Goal: Transaction & Acquisition: Download file/media

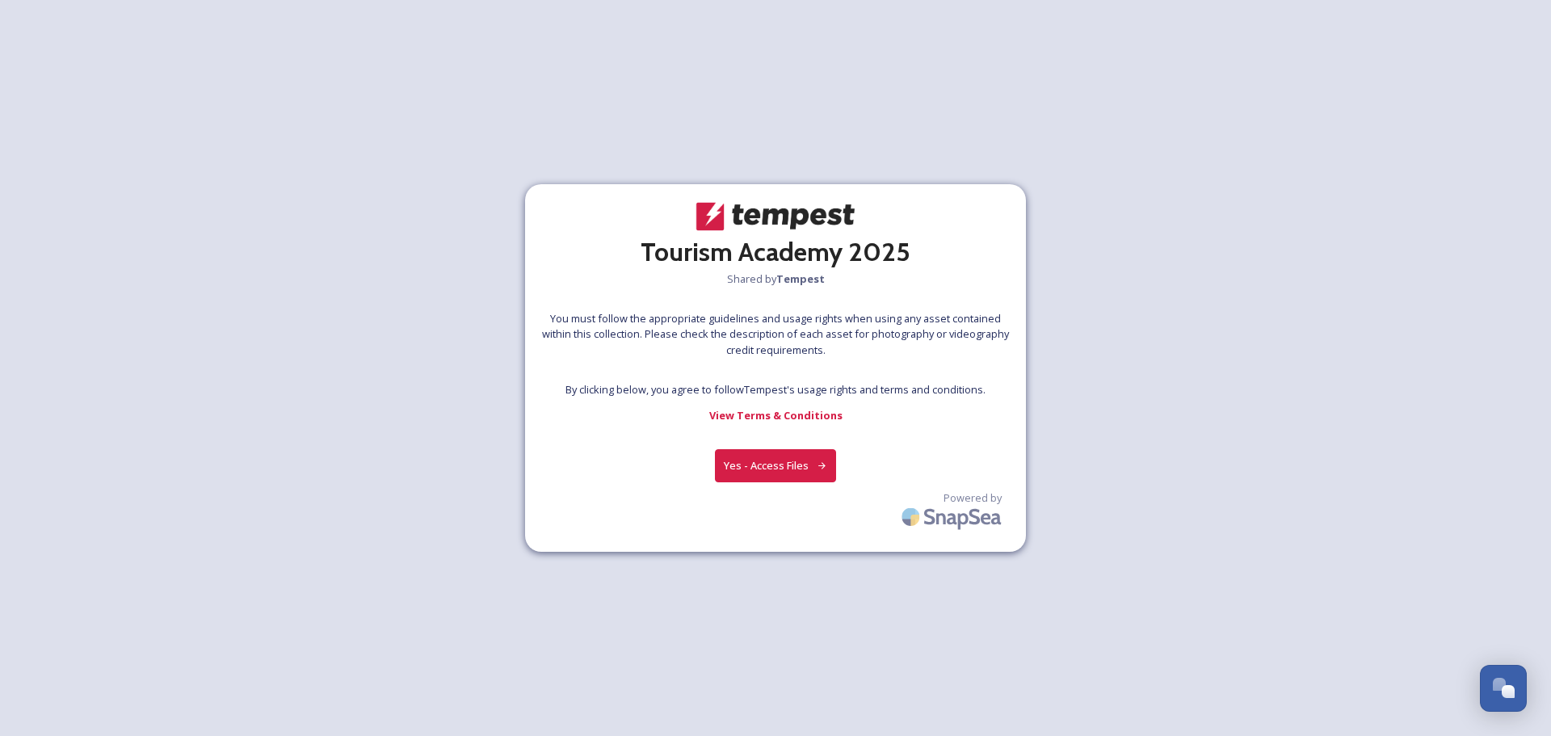
click at [775, 471] on button "Yes - Access Files" at bounding box center [775, 465] width 121 height 33
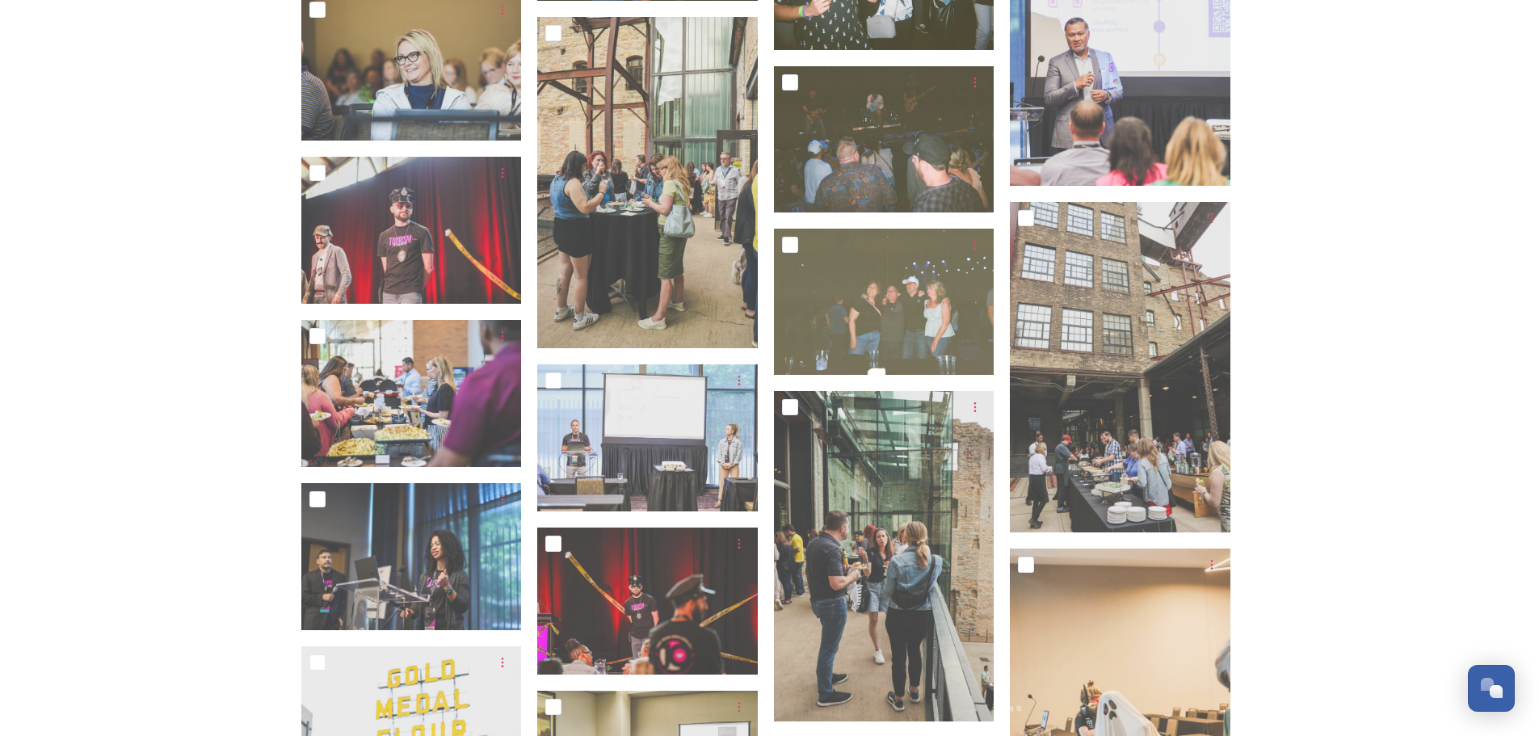
scroll to position [1939, 0]
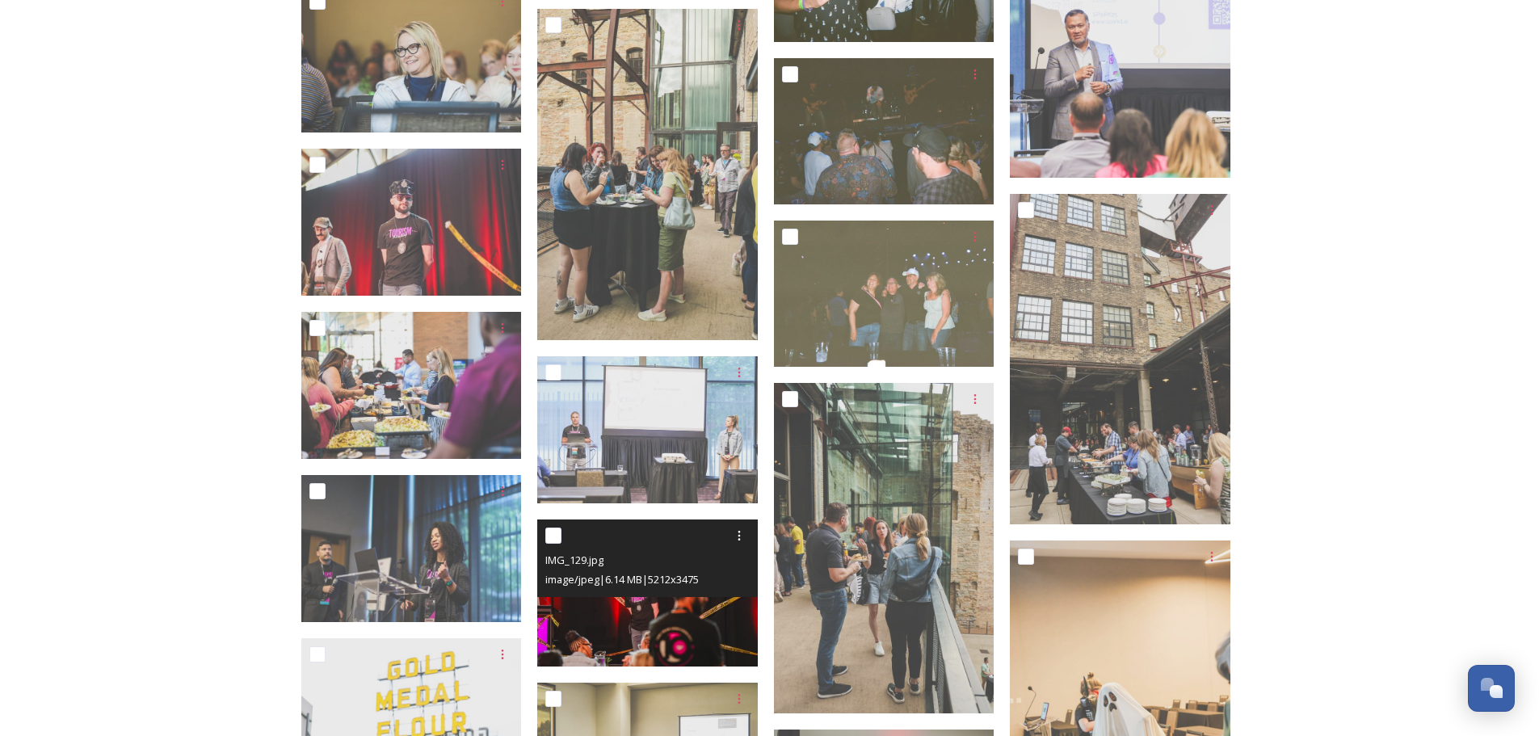
click at [635, 642] on img at bounding box center [647, 592] width 221 height 147
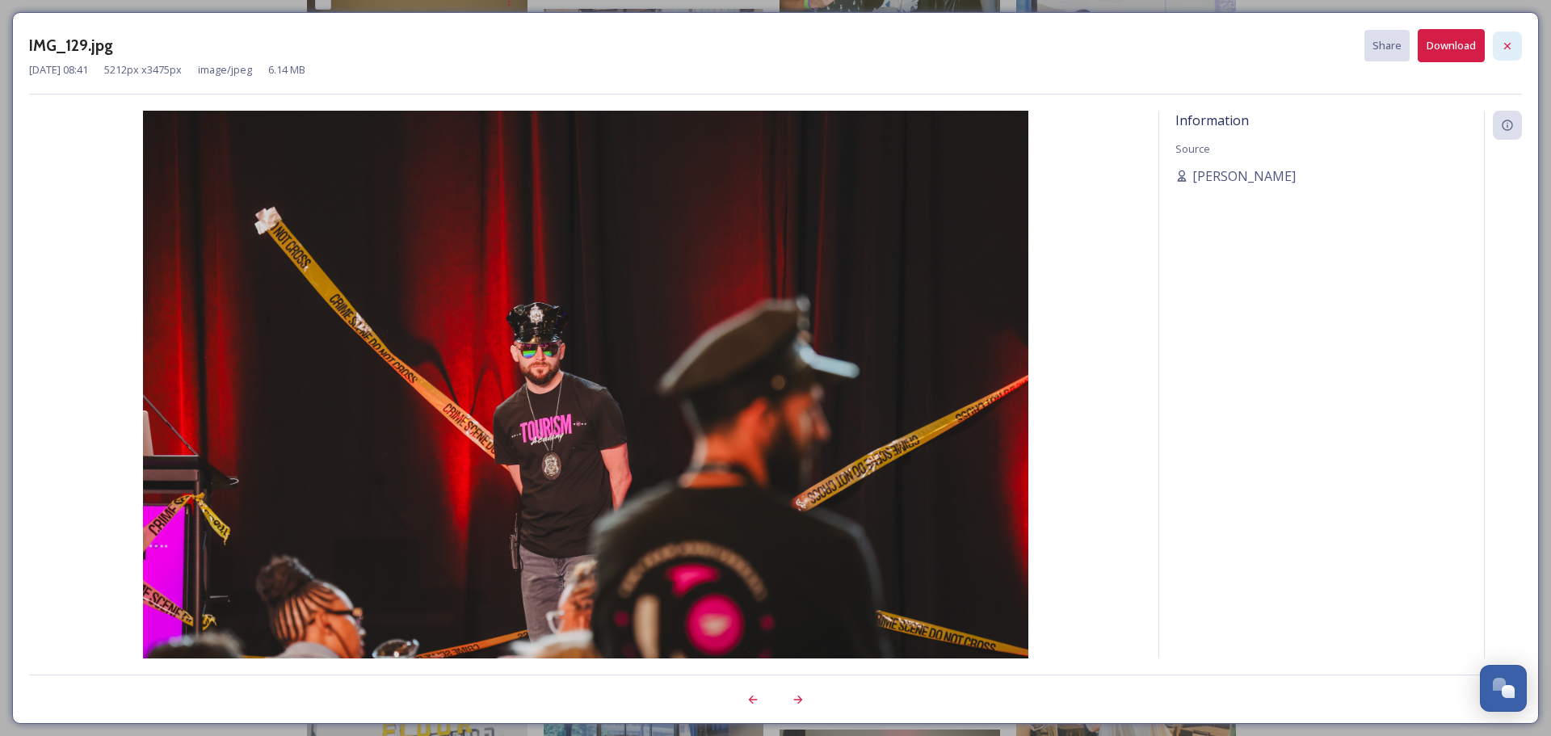
click at [1507, 44] on icon at bounding box center [1507, 46] width 13 height 13
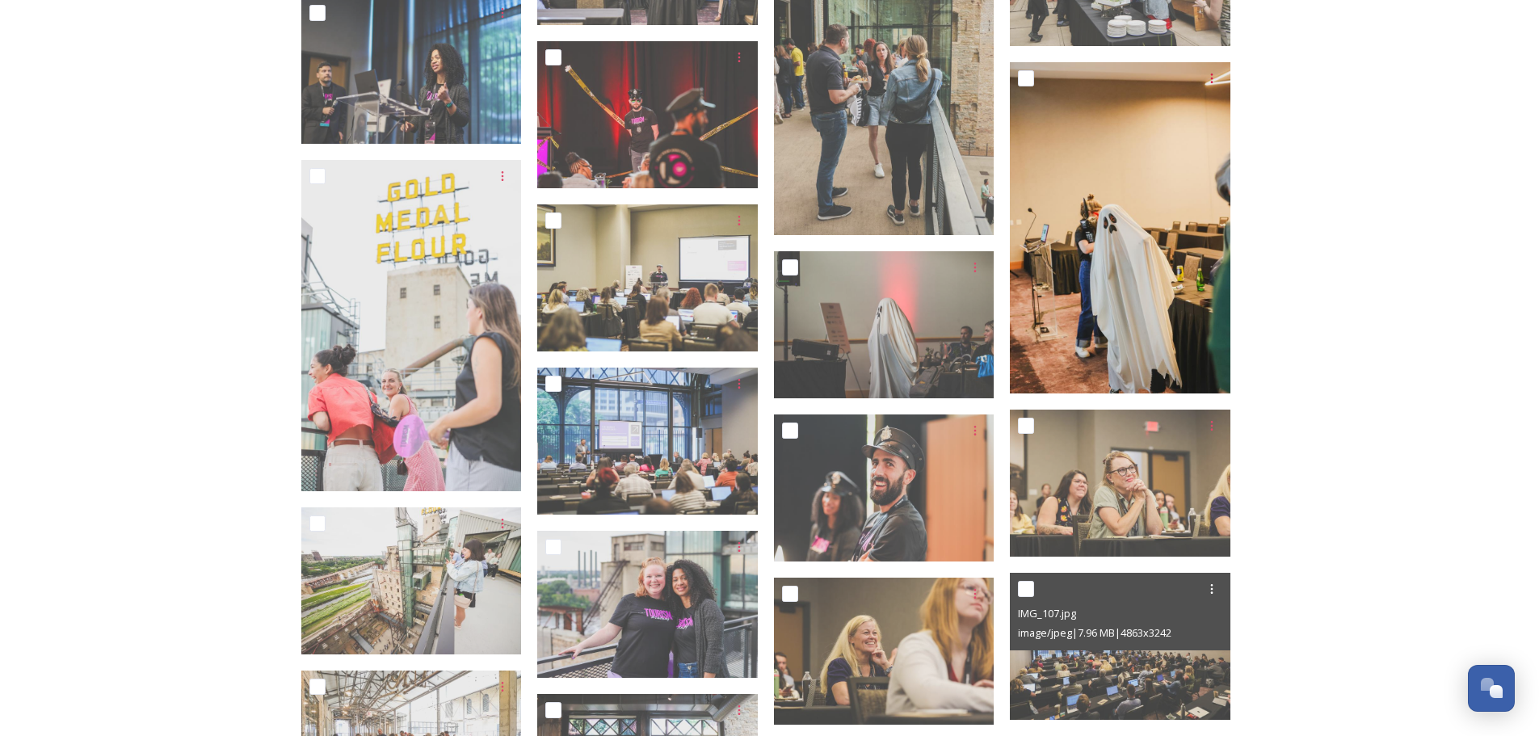
scroll to position [2504, 0]
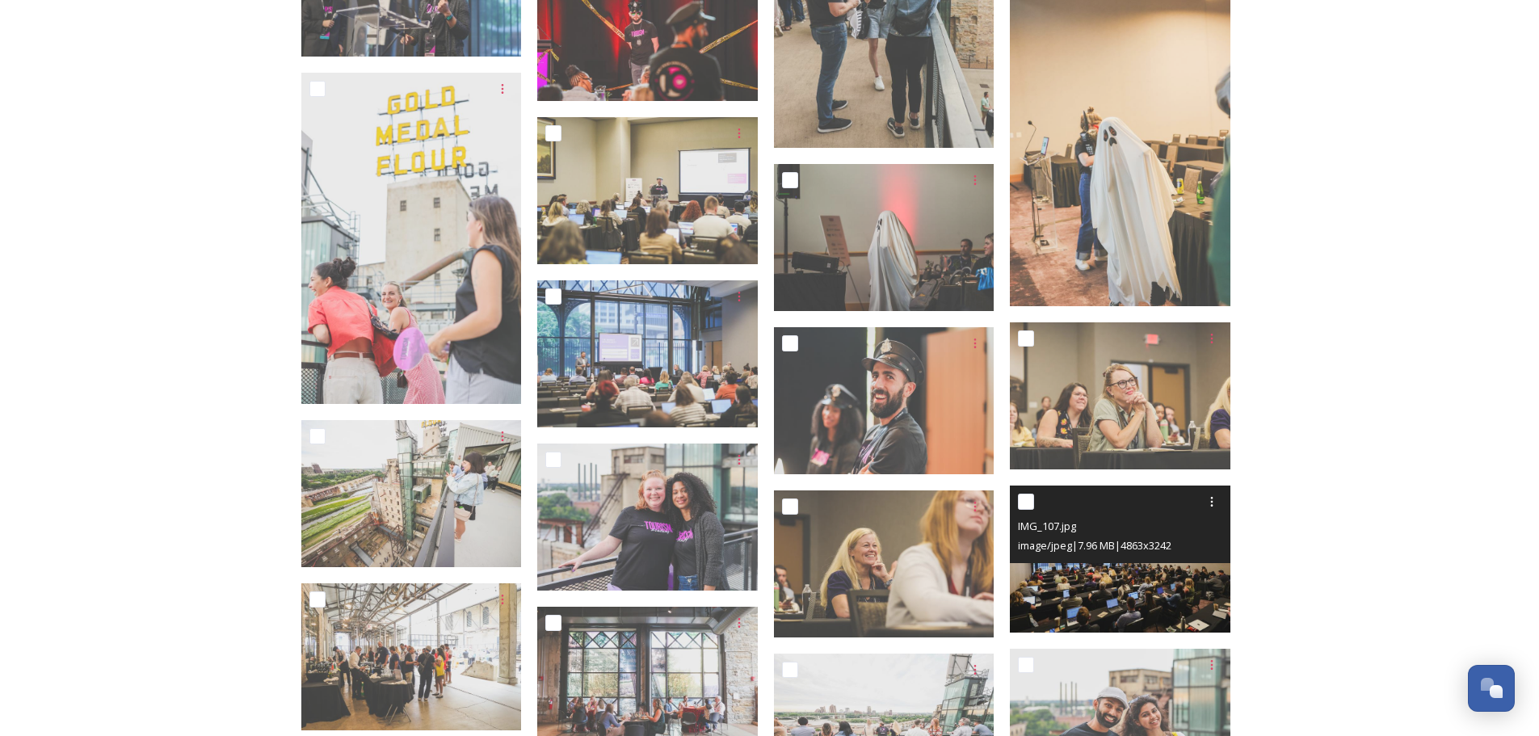
click at [1160, 589] on img at bounding box center [1120, 558] width 221 height 147
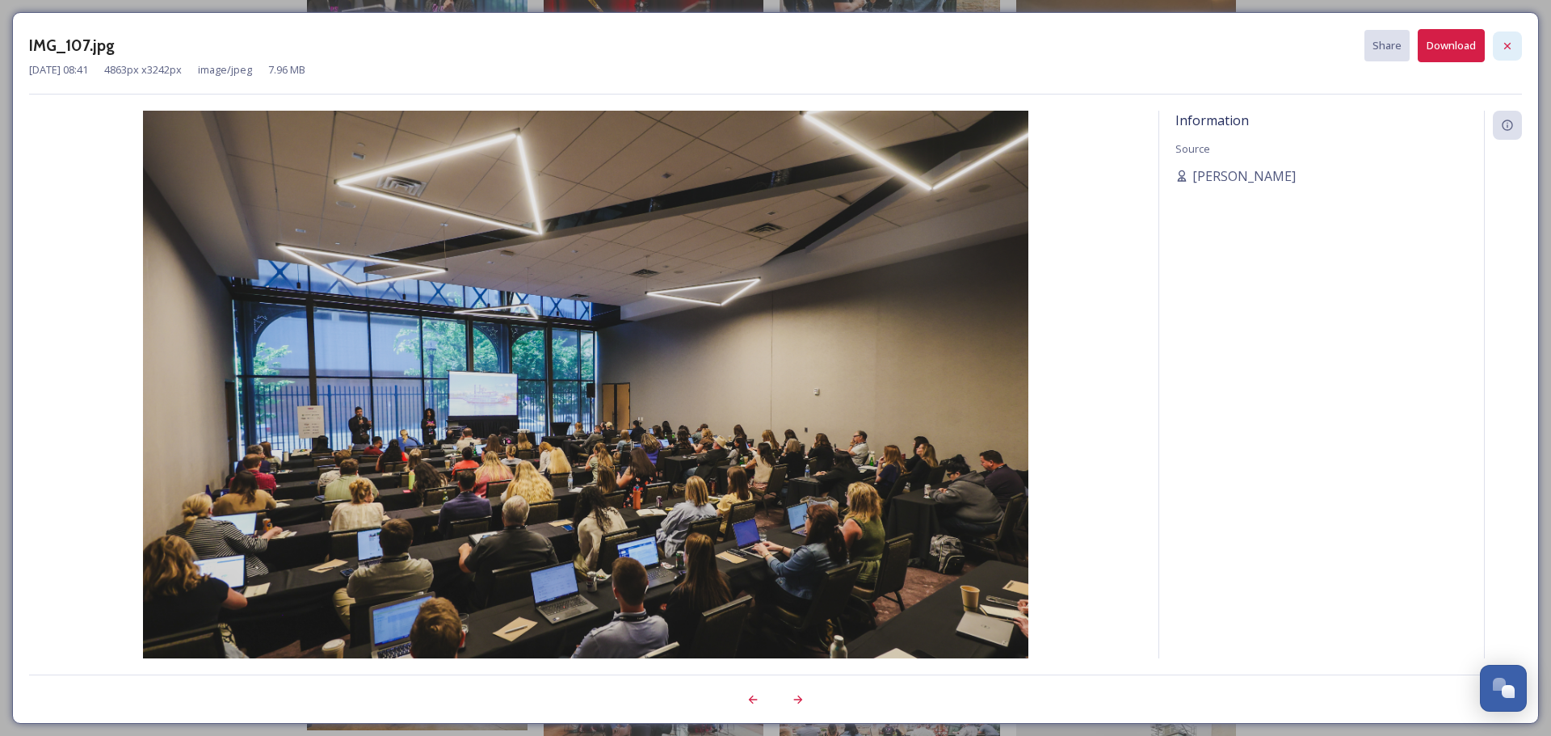
click at [1504, 49] on icon at bounding box center [1507, 46] width 13 height 13
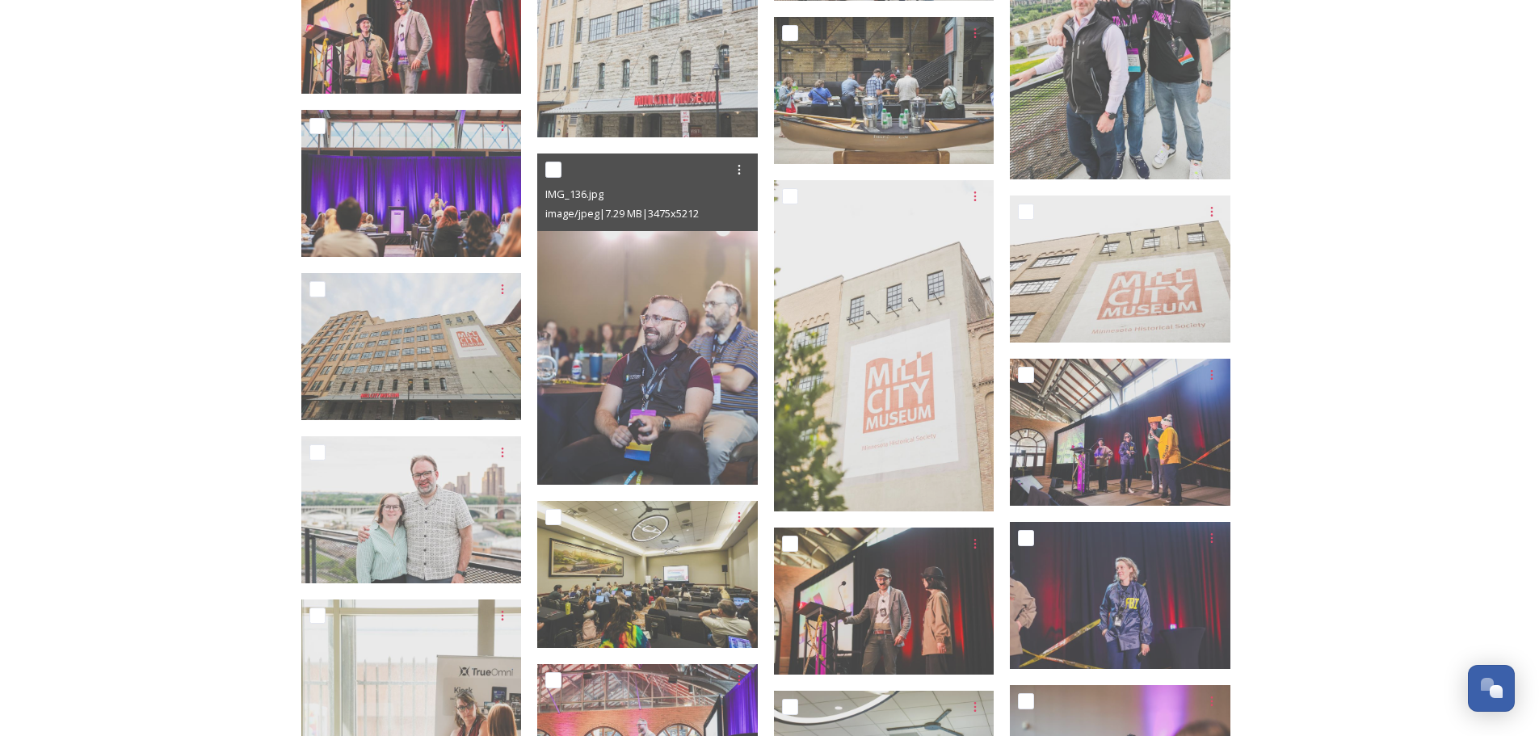
scroll to position [3473, 0]
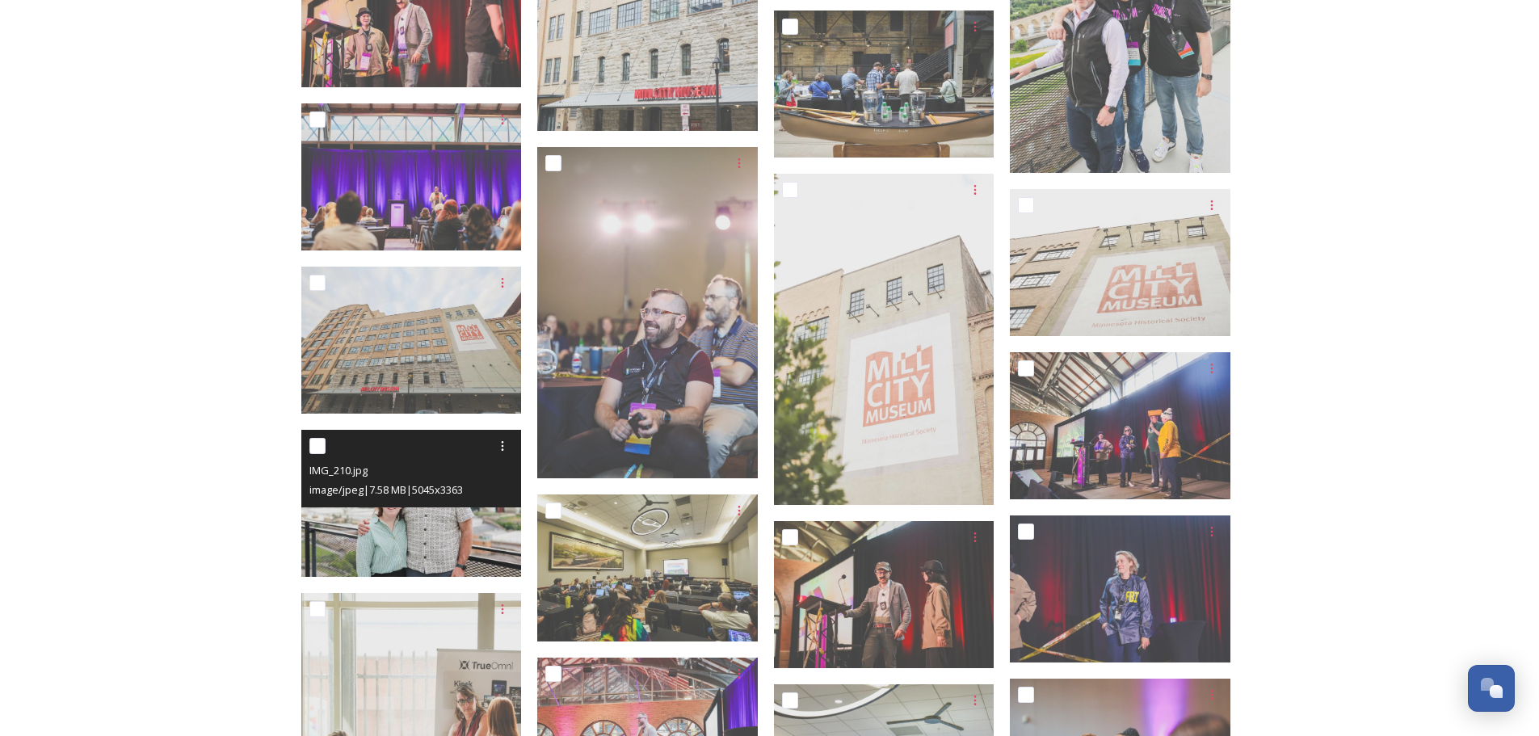
click at [450, 519] on img at bounding box center [411, 503] width 221 height 147
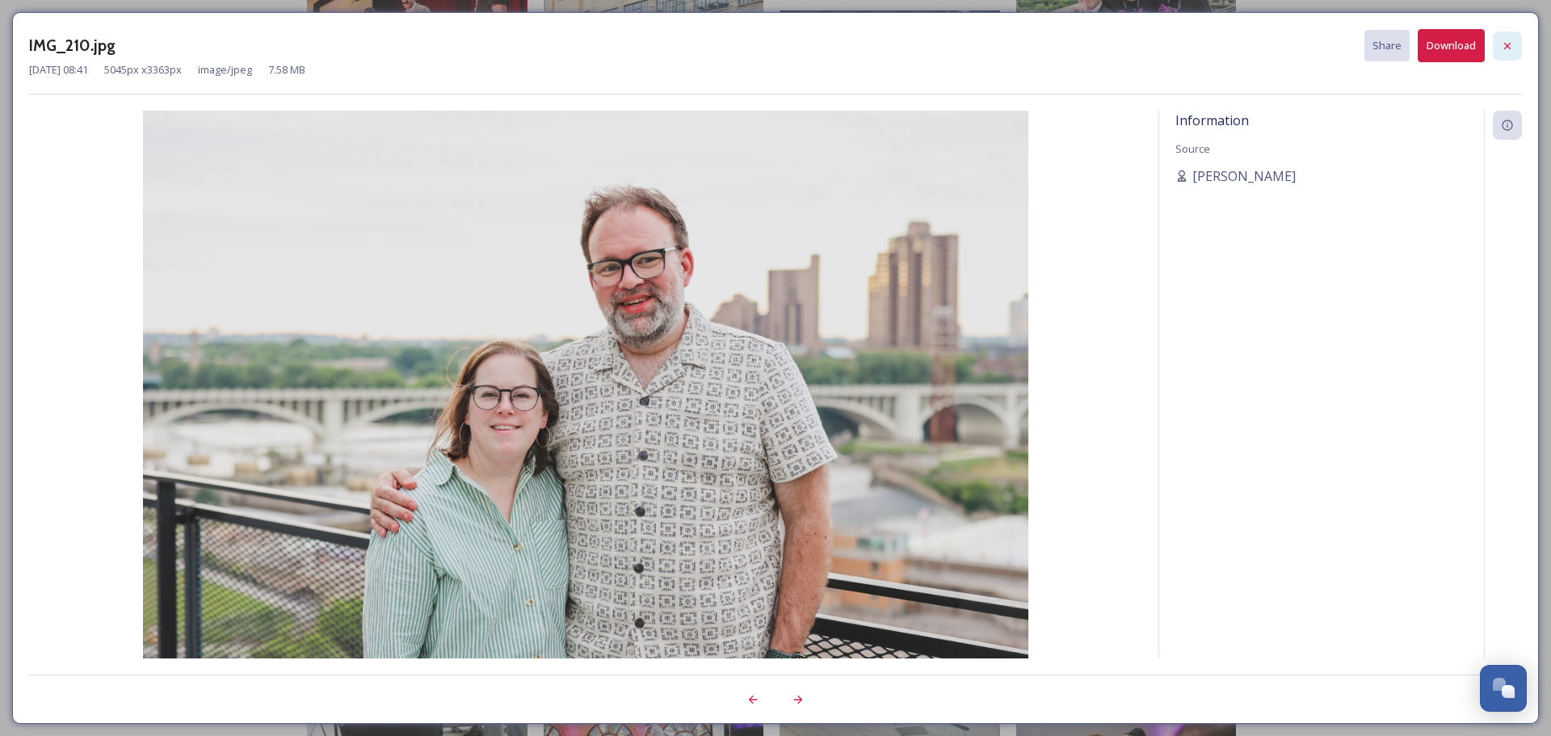
click at [1507, 44] on icon at bounding box center [1507, 46] width 13 height 13
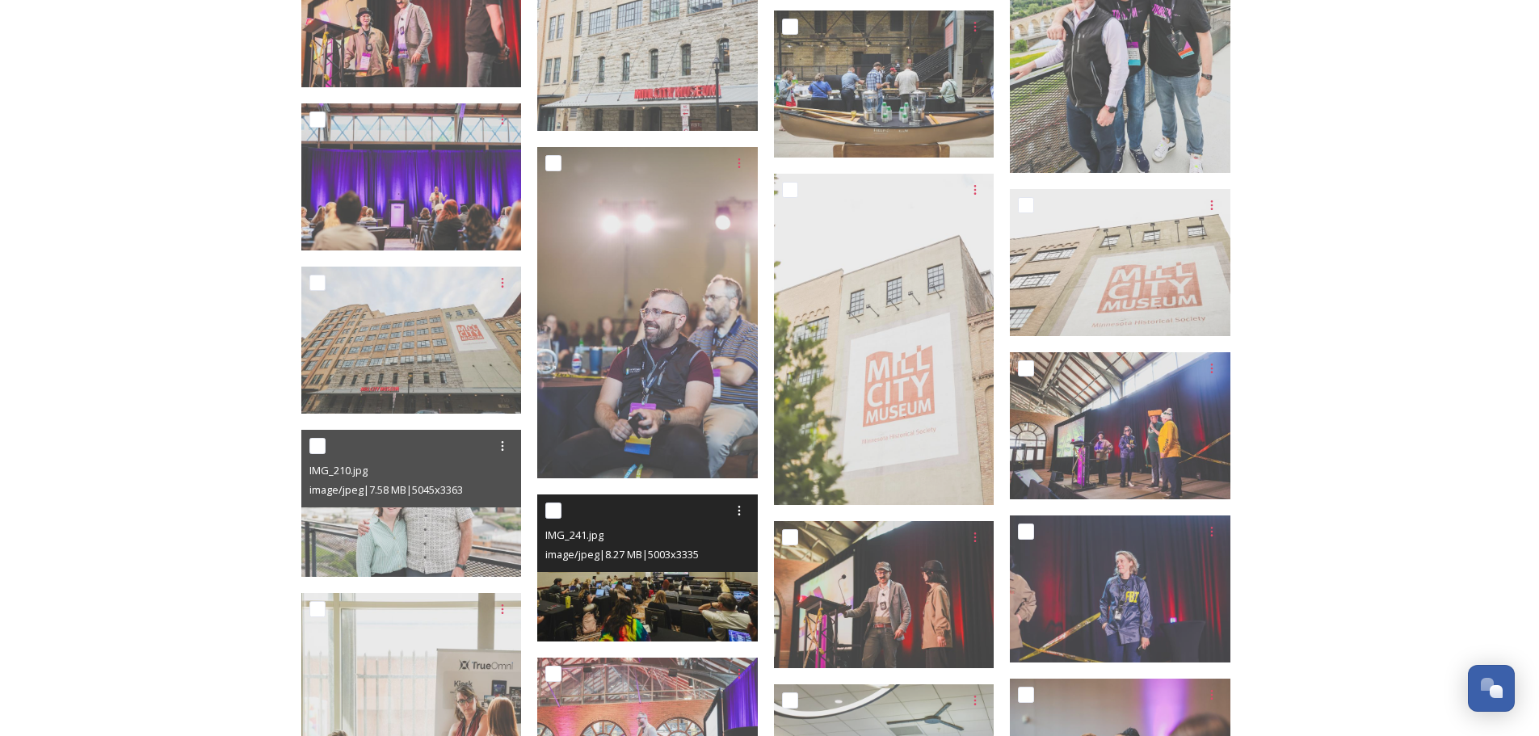
click at [624, 602] on img at bounding box center [647, 567] width 221 height 147
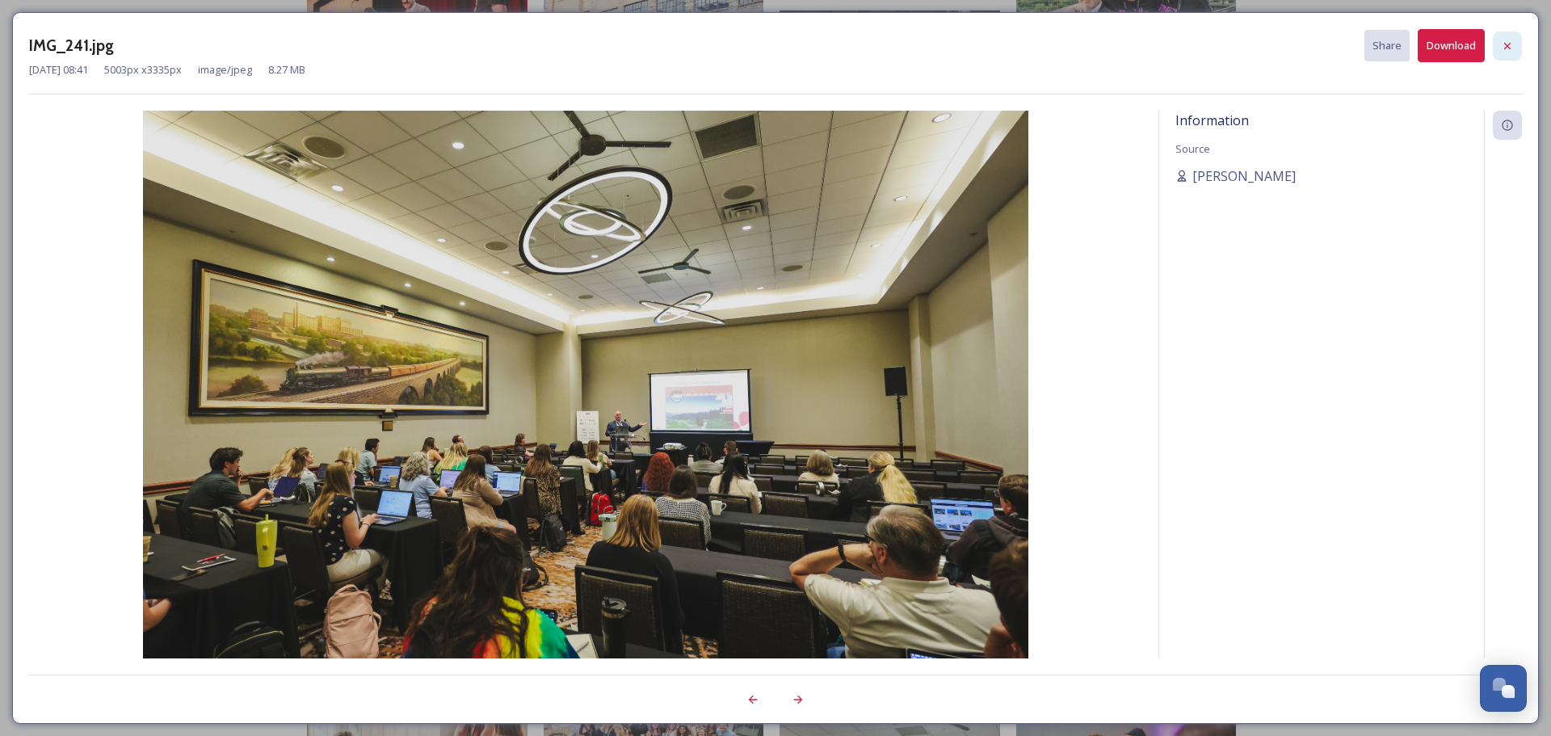
click at [1507, 48] on icon at bounding box center [1507, 46] width 13 height 13
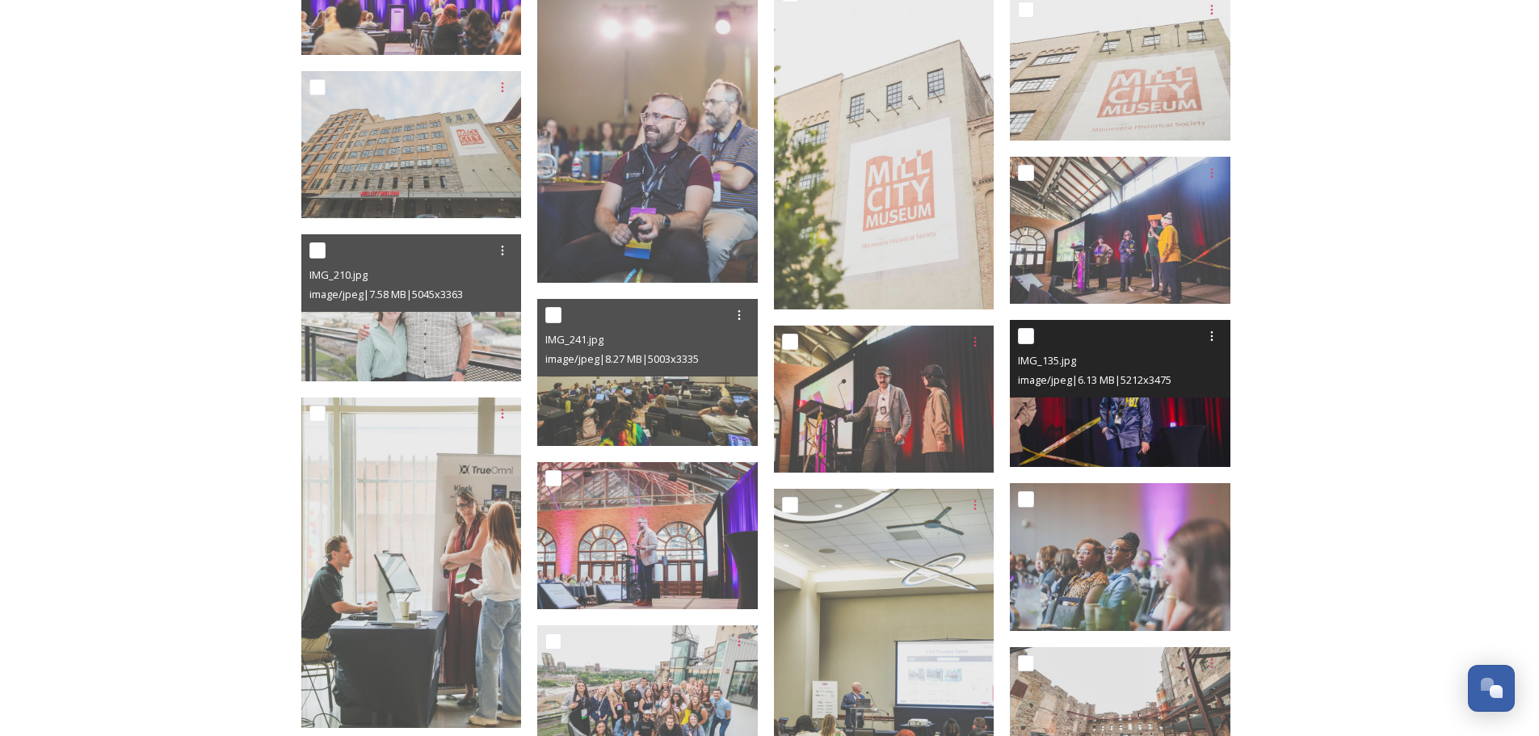
scroll to position [3716, 0]
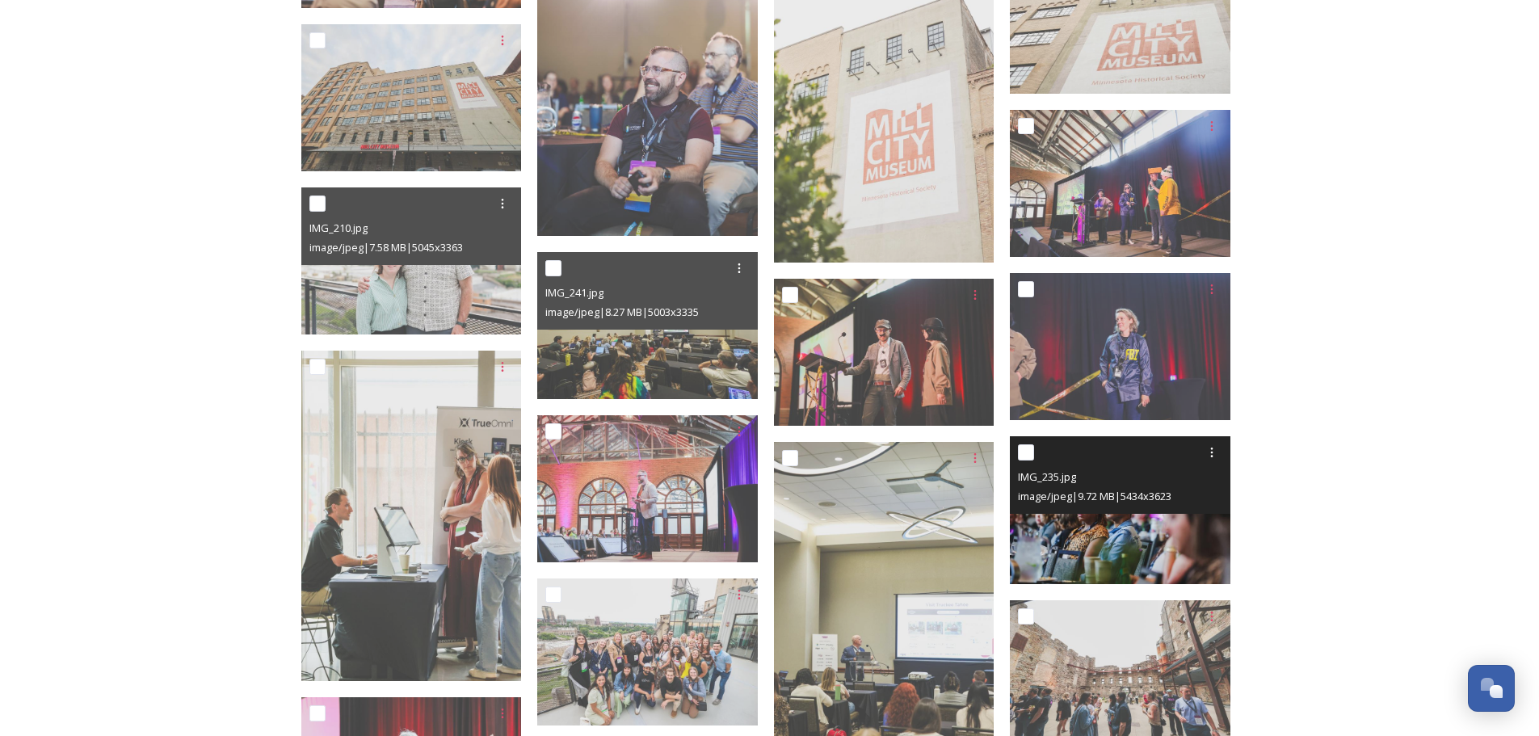
click at [1158, 532] on img at bounding box center [1120, 509] width 221 height 147
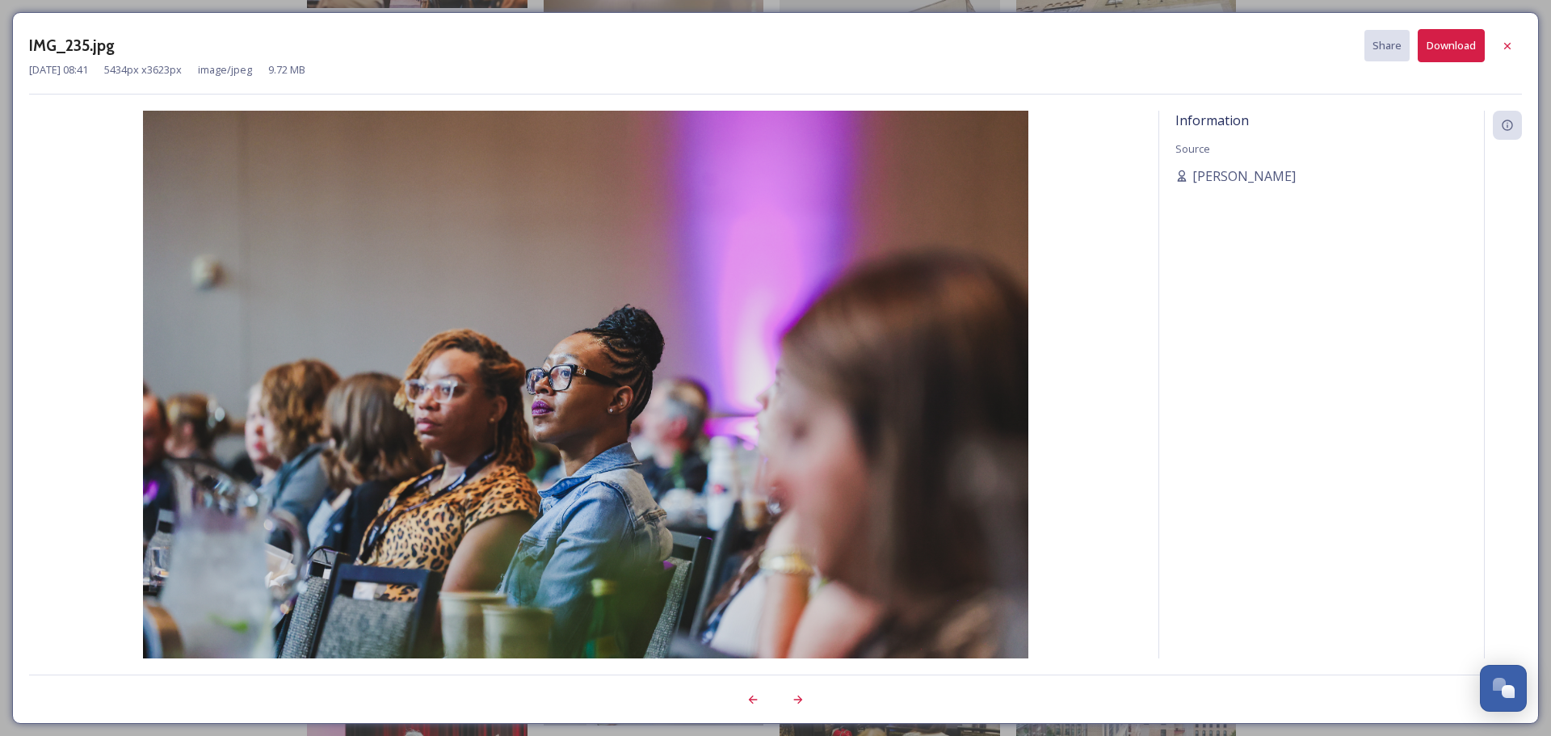
click at [1445, 44] on button "Download" at bounding box center [1451, 45] width 67 height 33
click at [131, 339] on img at bounding box center [585, 406] width 1113 height 590
click at [1501, 42] on icon at bounding box center [1507, 46] width 13 height 13
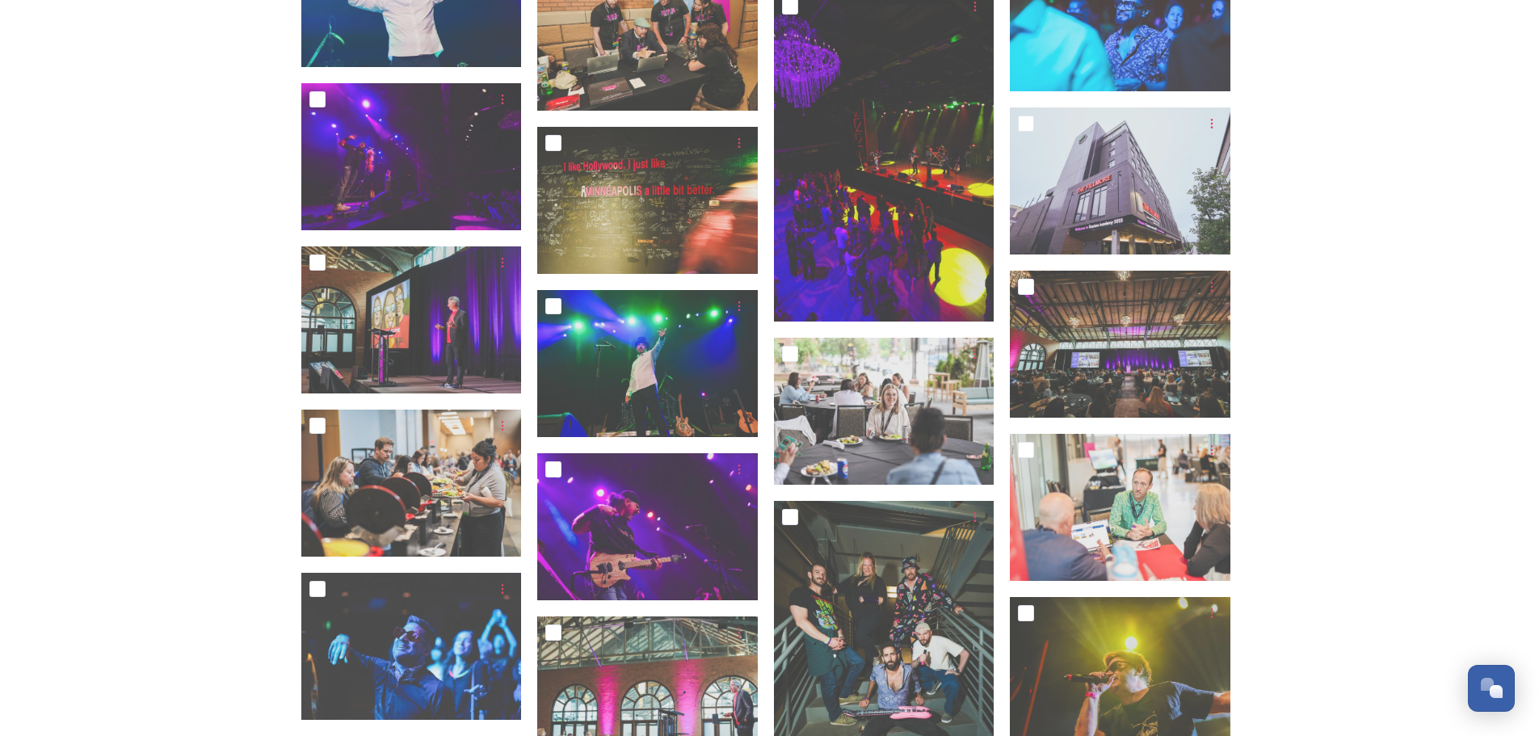
scroll to position [7189, 0]
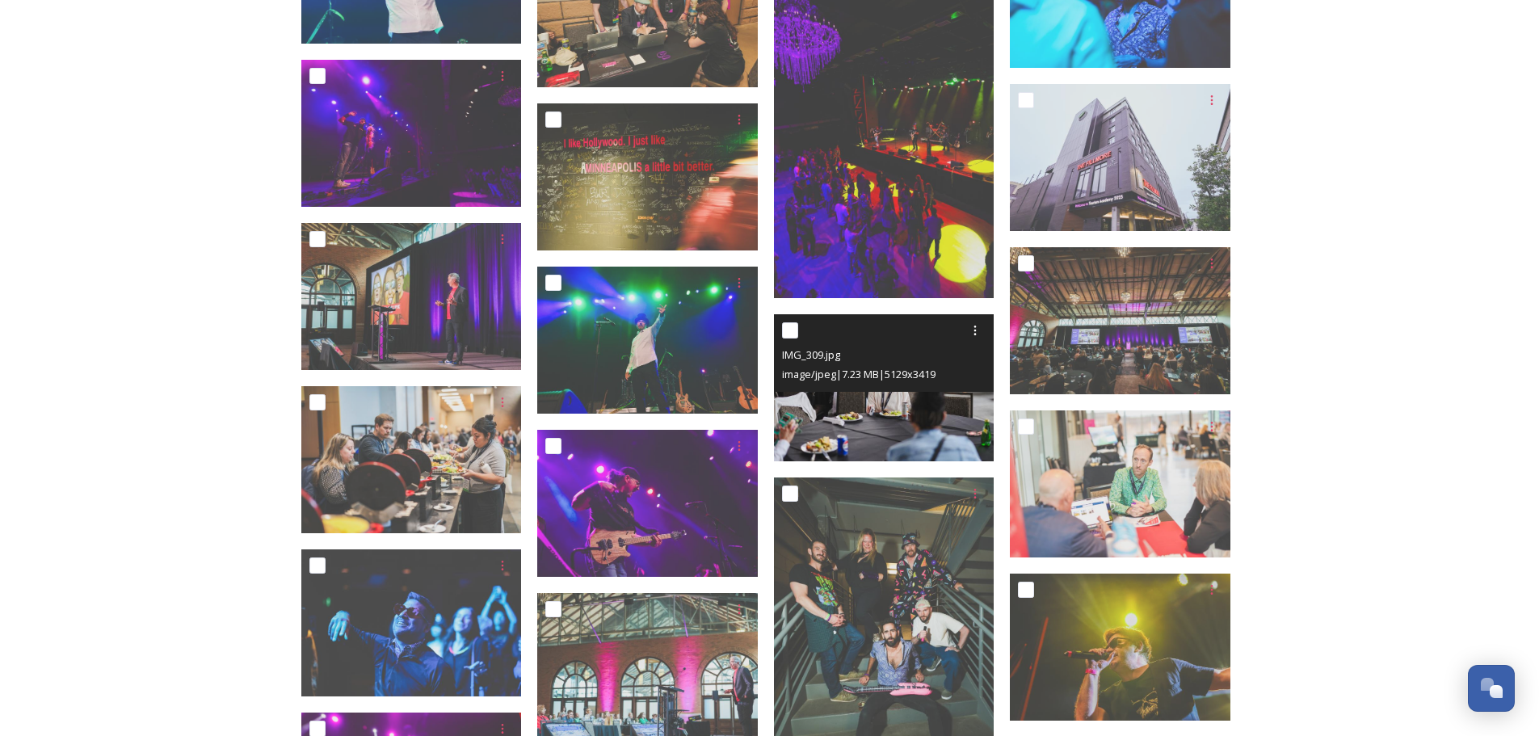
click at [910, 433] on img at bounding box center [884, 387] width 221 height 147
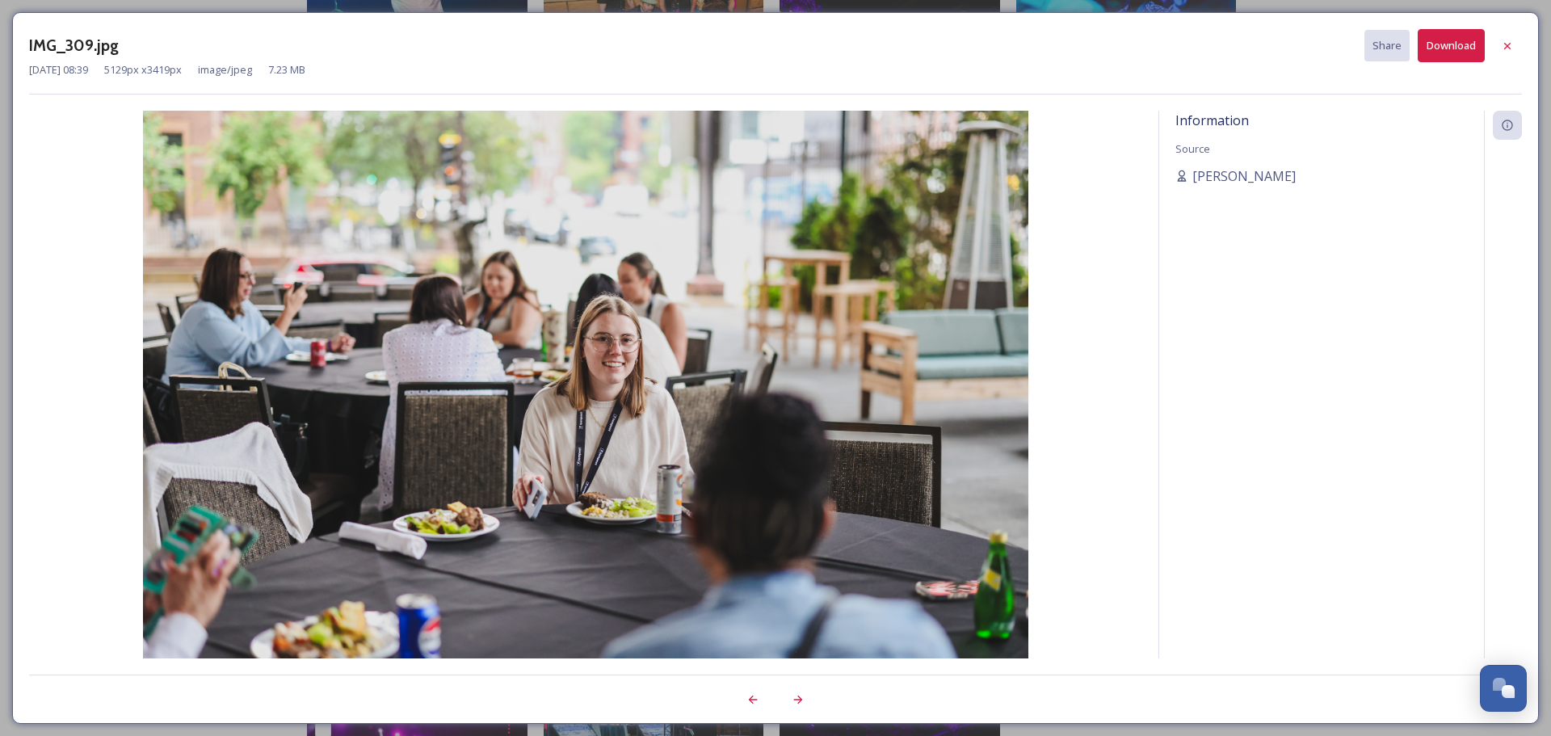
click at [1463, 37] on button "Download" at bounding box center [1451, 45] width 67 height 33
click at [63, 249] on img at bounding box center [585, 406] width 1113 height 590
click at [1502, 49] on icon at bounding box center [1507, 46] width 13 height 13
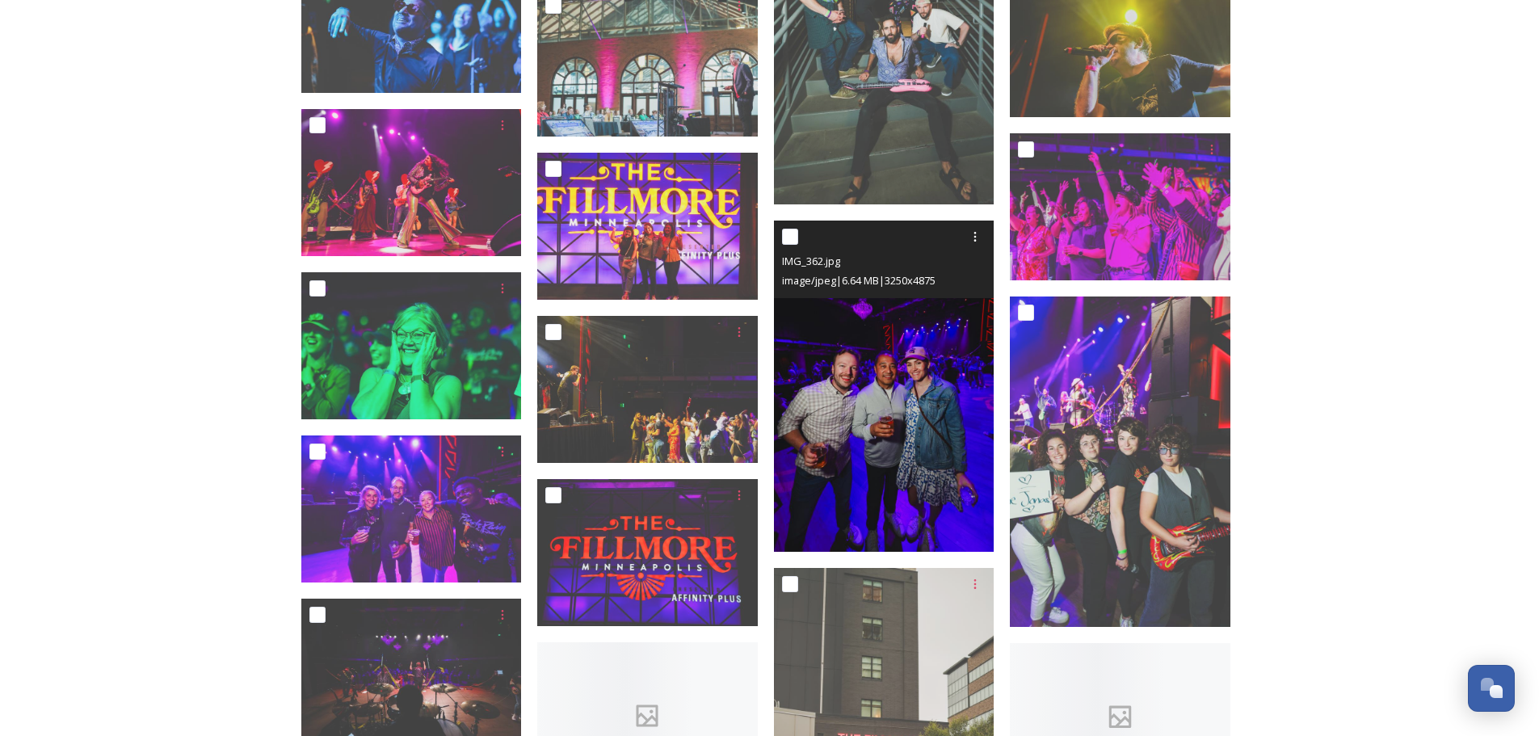
scroll to position [7836, 0]
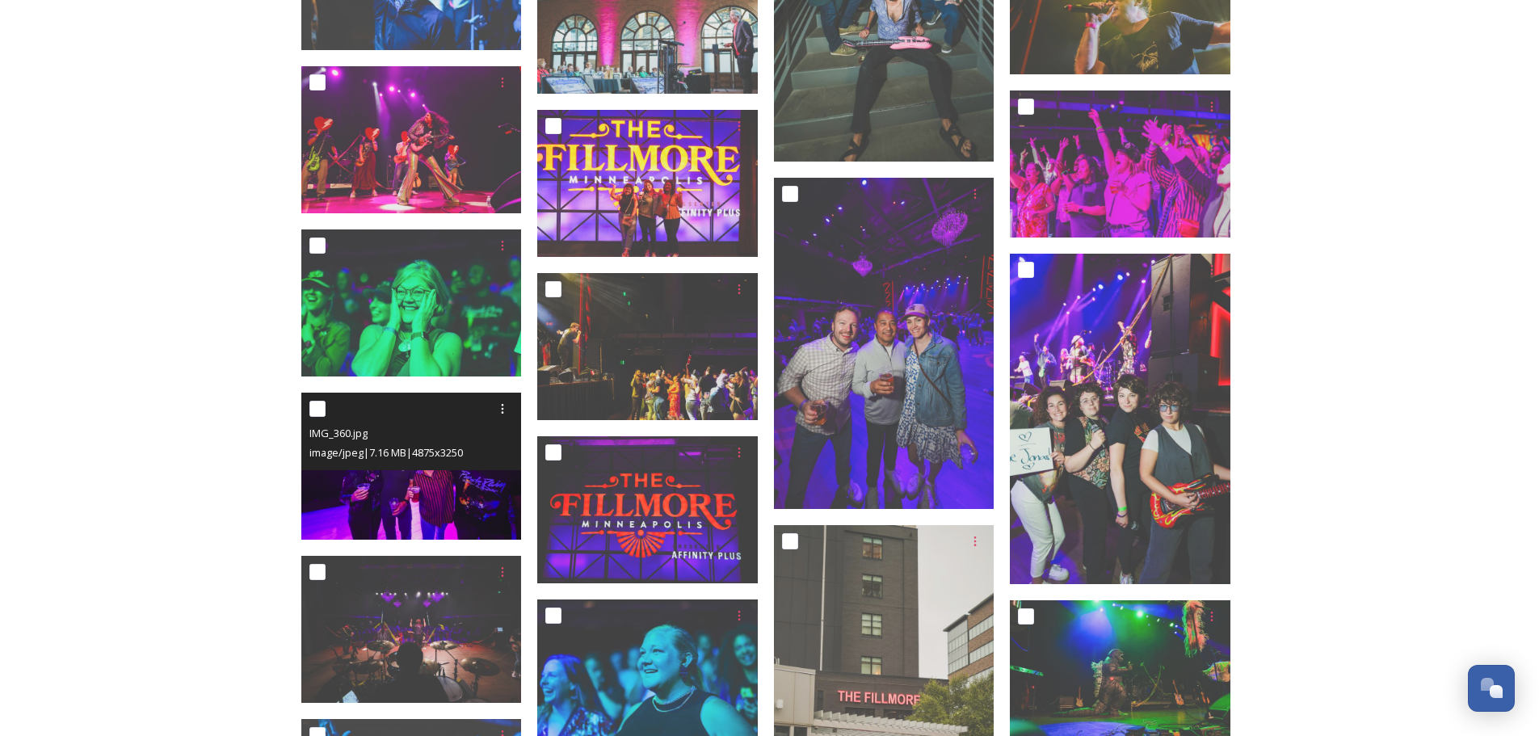
click at [437, 491] on img at bounding box center [411, 466] width 221 height 147
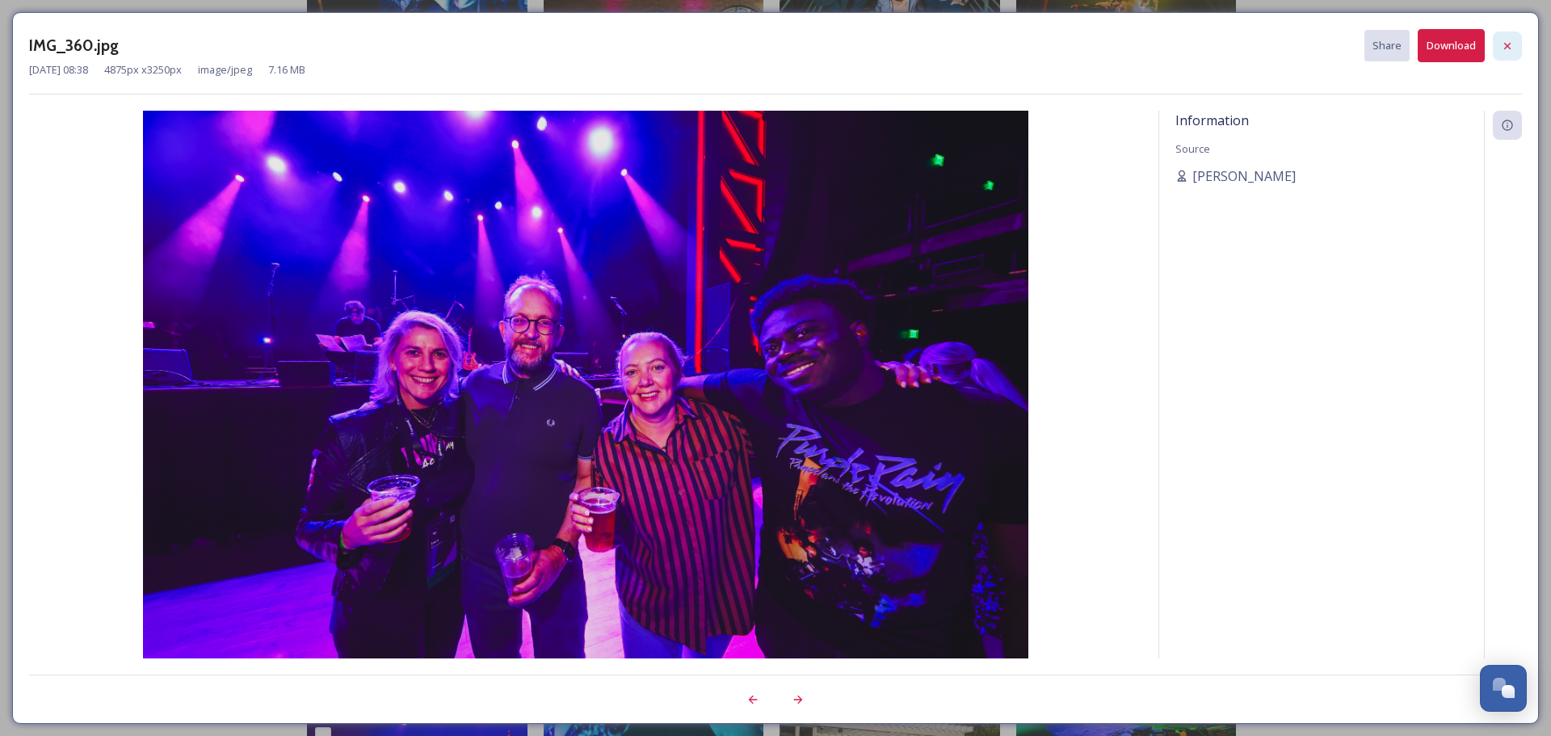
click at [1501, 45] on icon at bounding box center [1507, 46] width 13 height 13
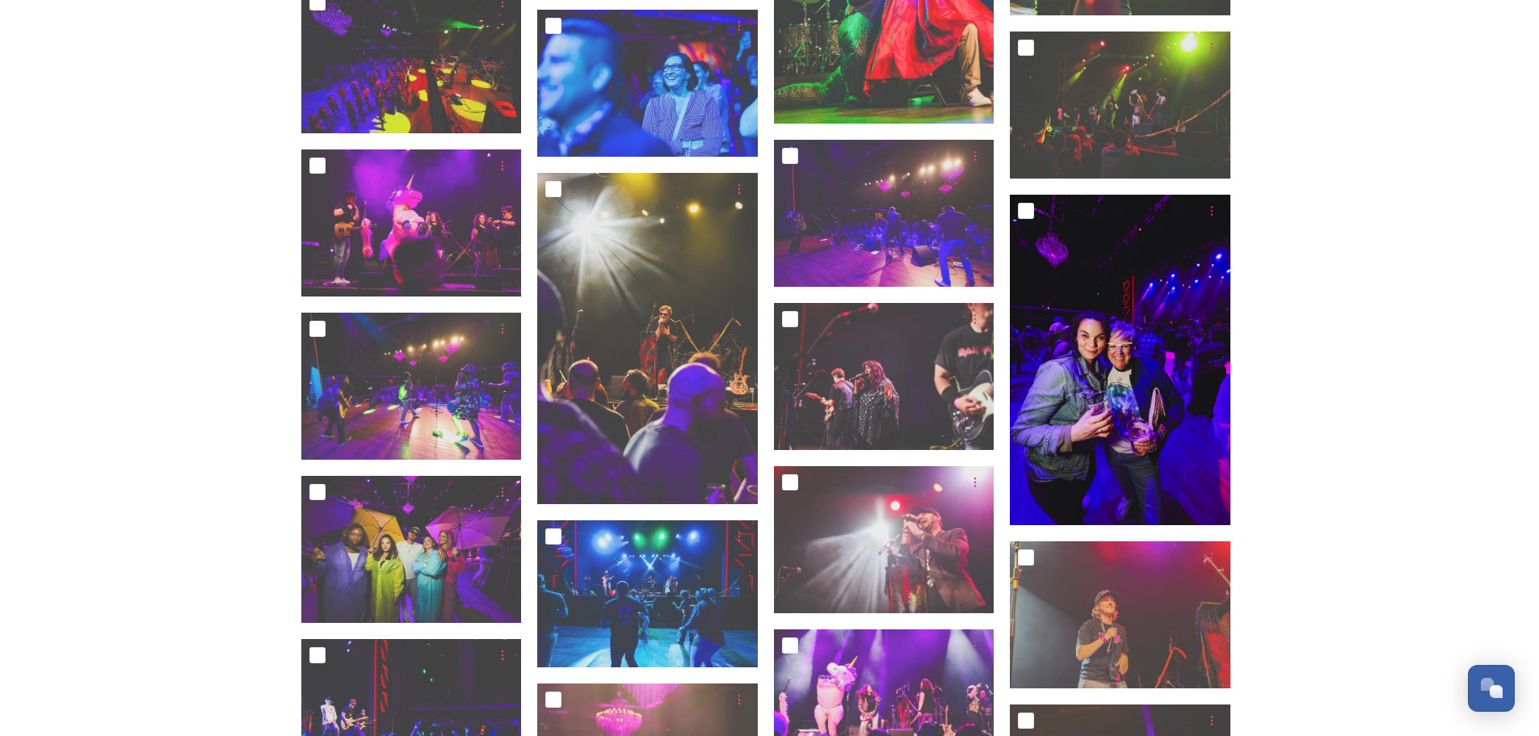
scroll to position [9613, 0]
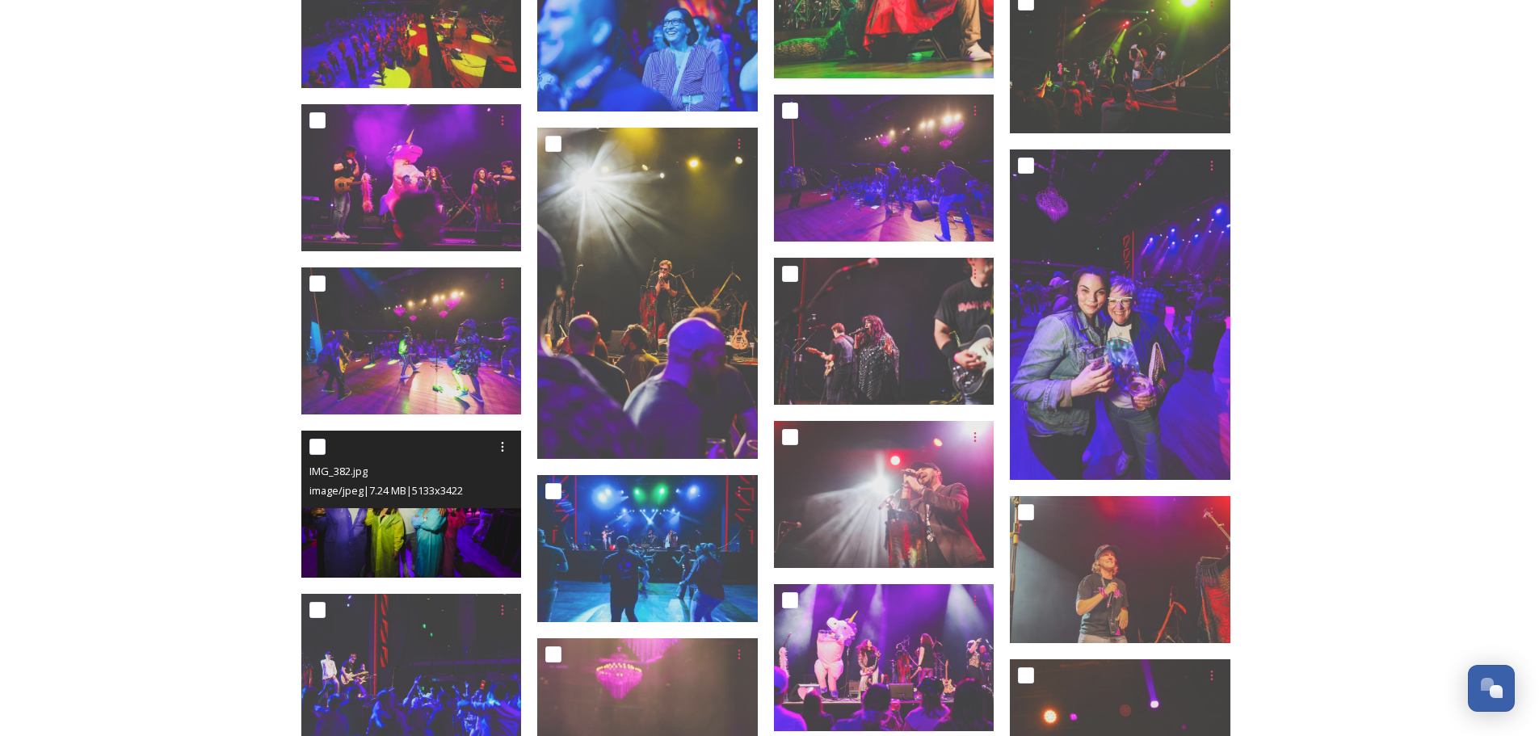
click at [447, 539] on img at bounding box center [411, 504] width 221 height 147
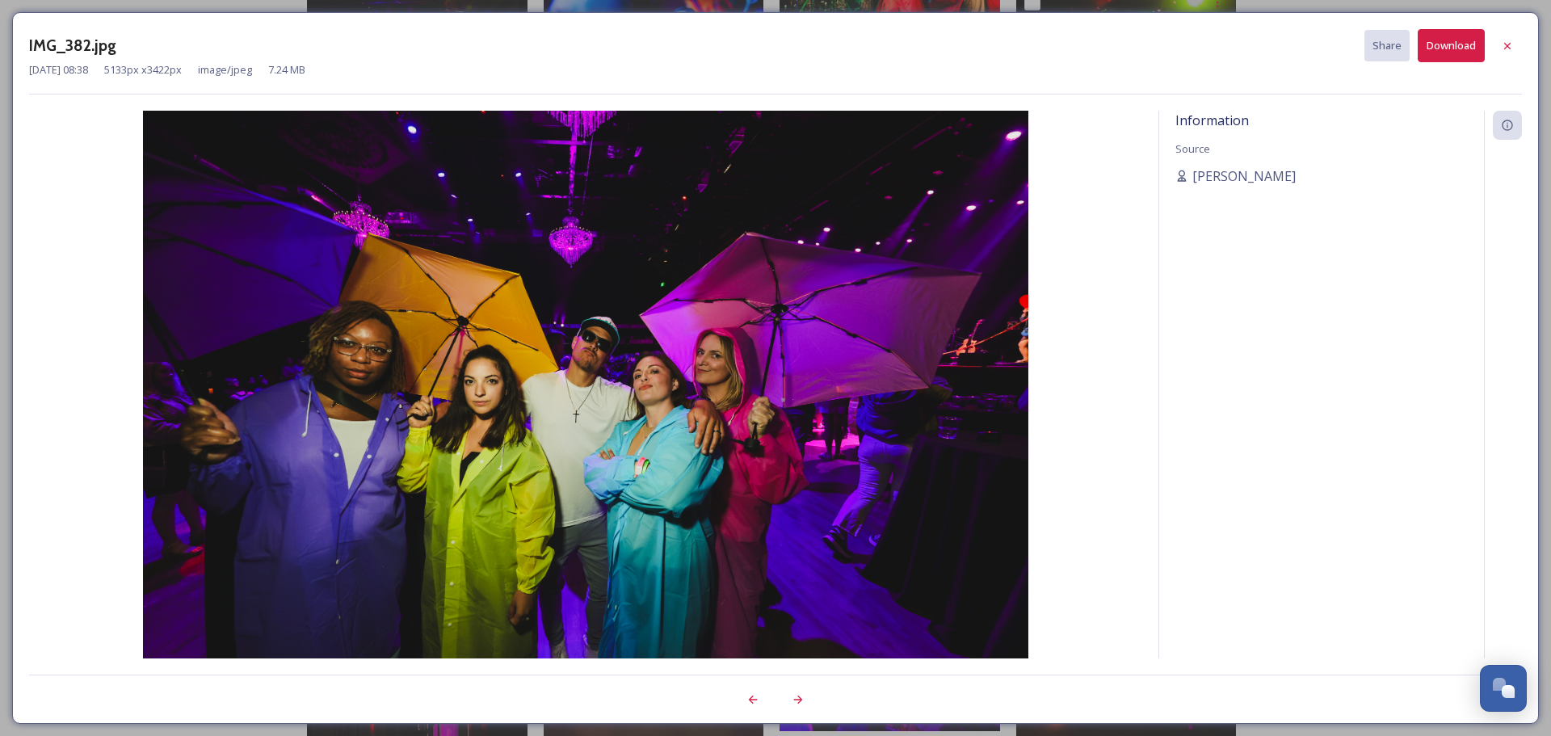
click at [1452, 44] on button "Download" at bounding box center [1451, 45] width 67 height 33
click at [1503, 48] on icon at bounding box center [1507, 46] width 13 height 13
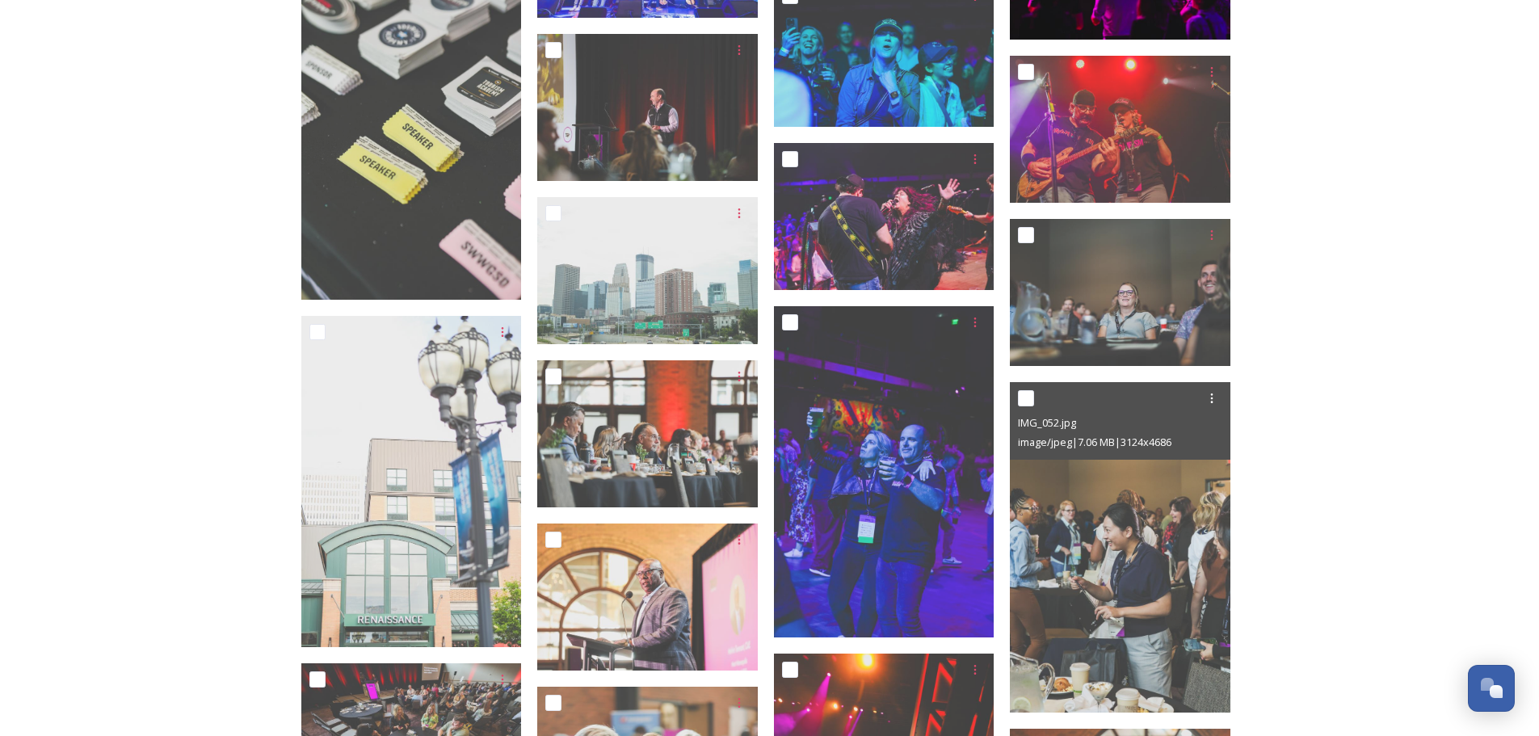
scroll to position [10824, 0]
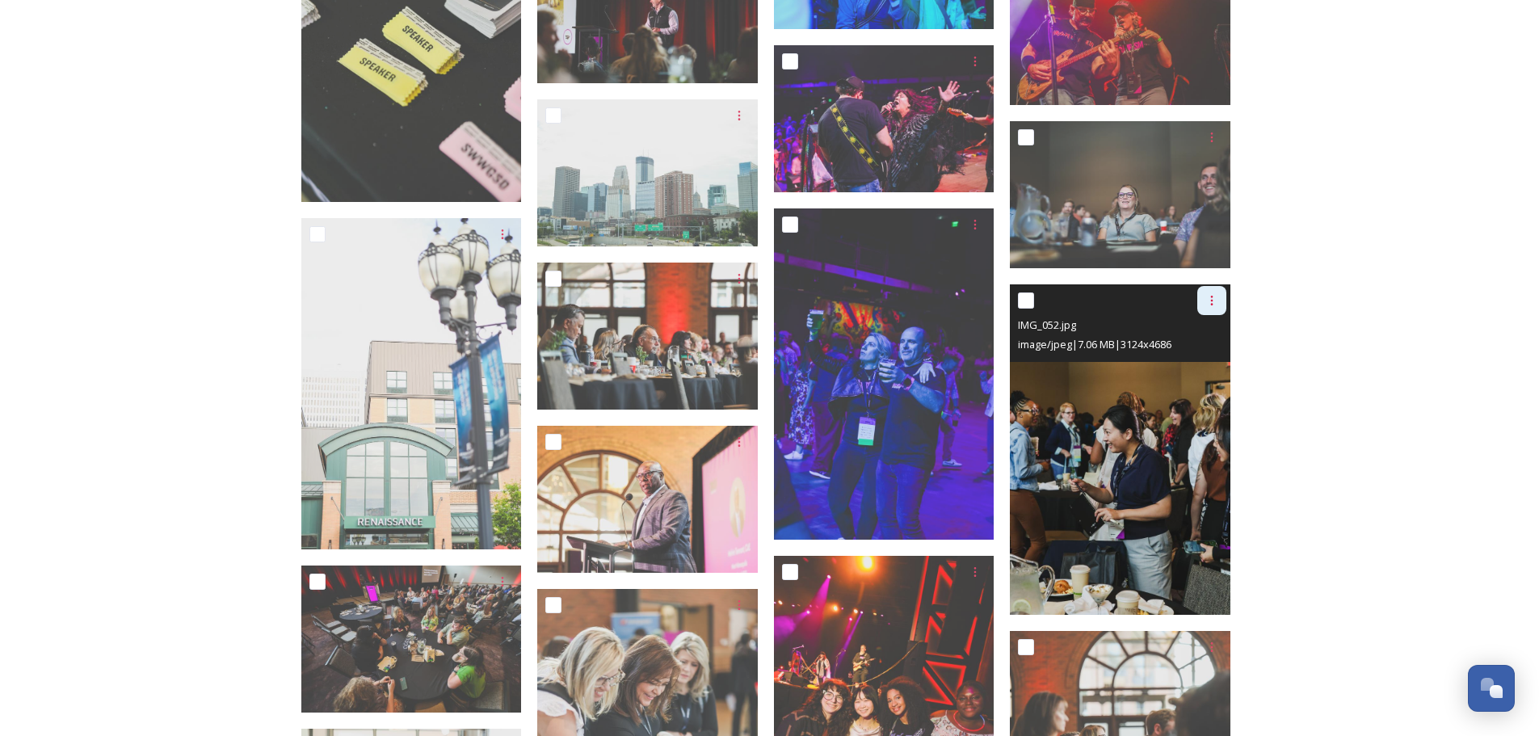
click at [1214, 294] on icon at bounding box center [1211, 300] width 13 height 13
click at [1185, 368] on span "Download" at bounding box center [1192, 366] width 49 height 15
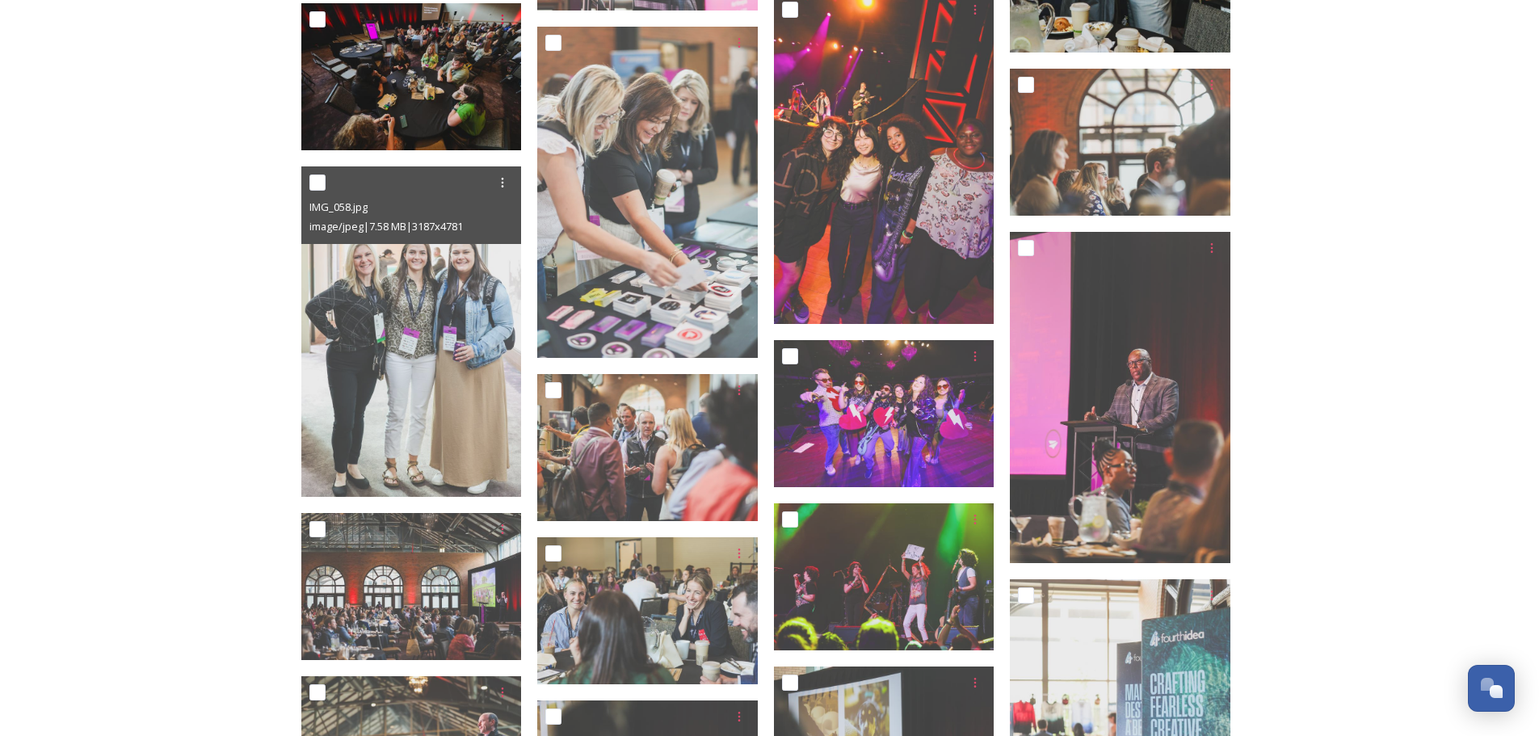
scroll to position [11390, 0]
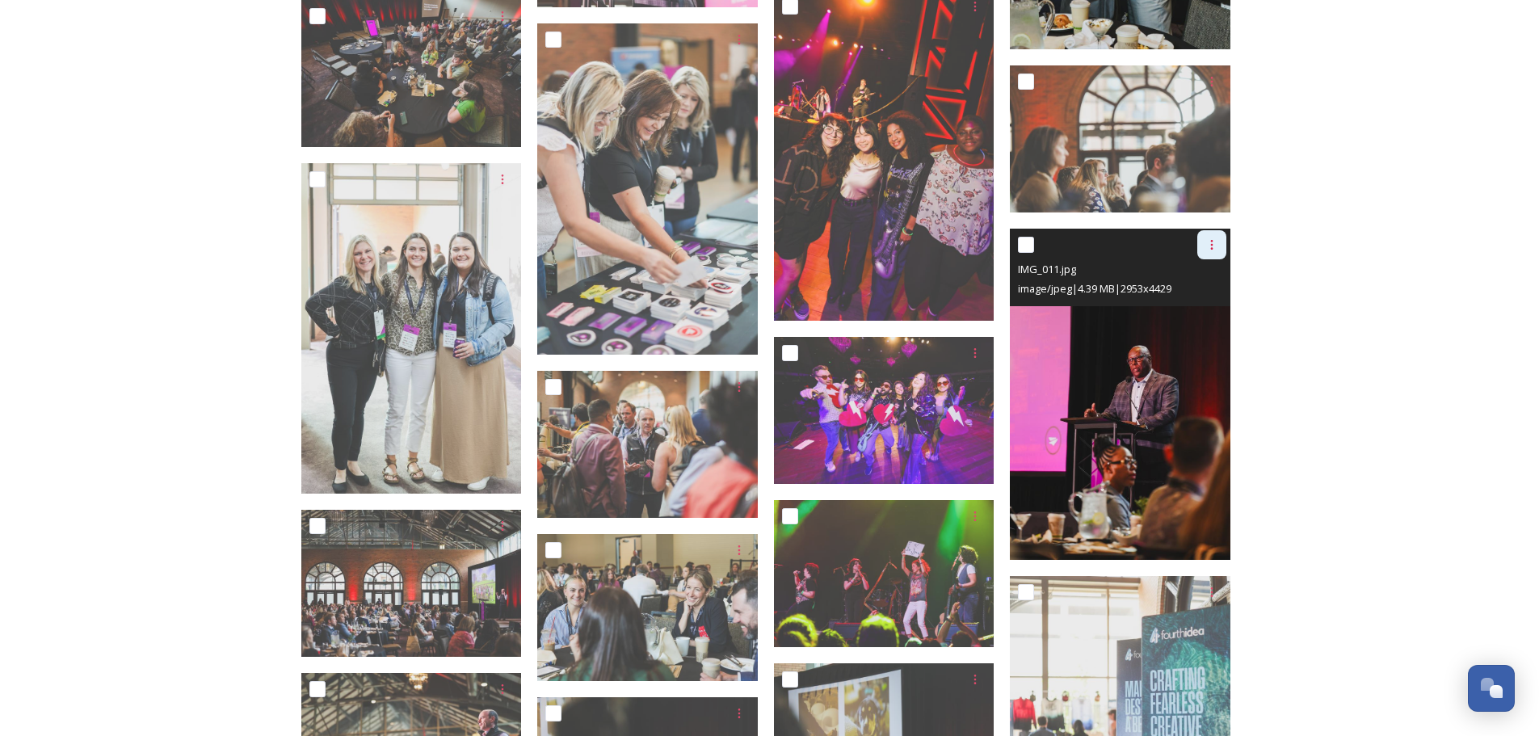
click at [1212, 241] on icon at bounding box center [1211, 245] width 2 height 10
click at [1179, 315] on span "Download" at bounding box center [1192, 311] width 49 height 15
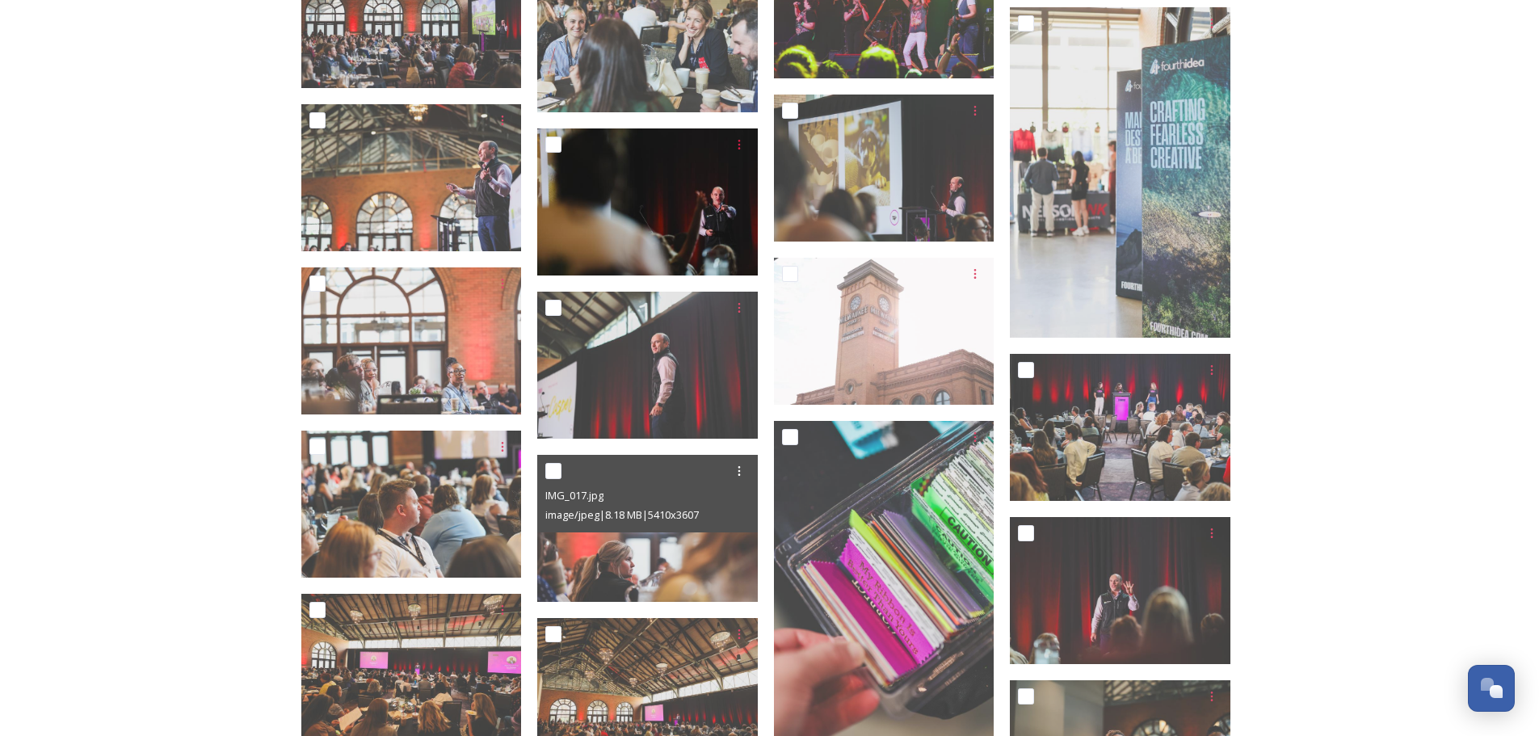
scroll to position [12036, 0]
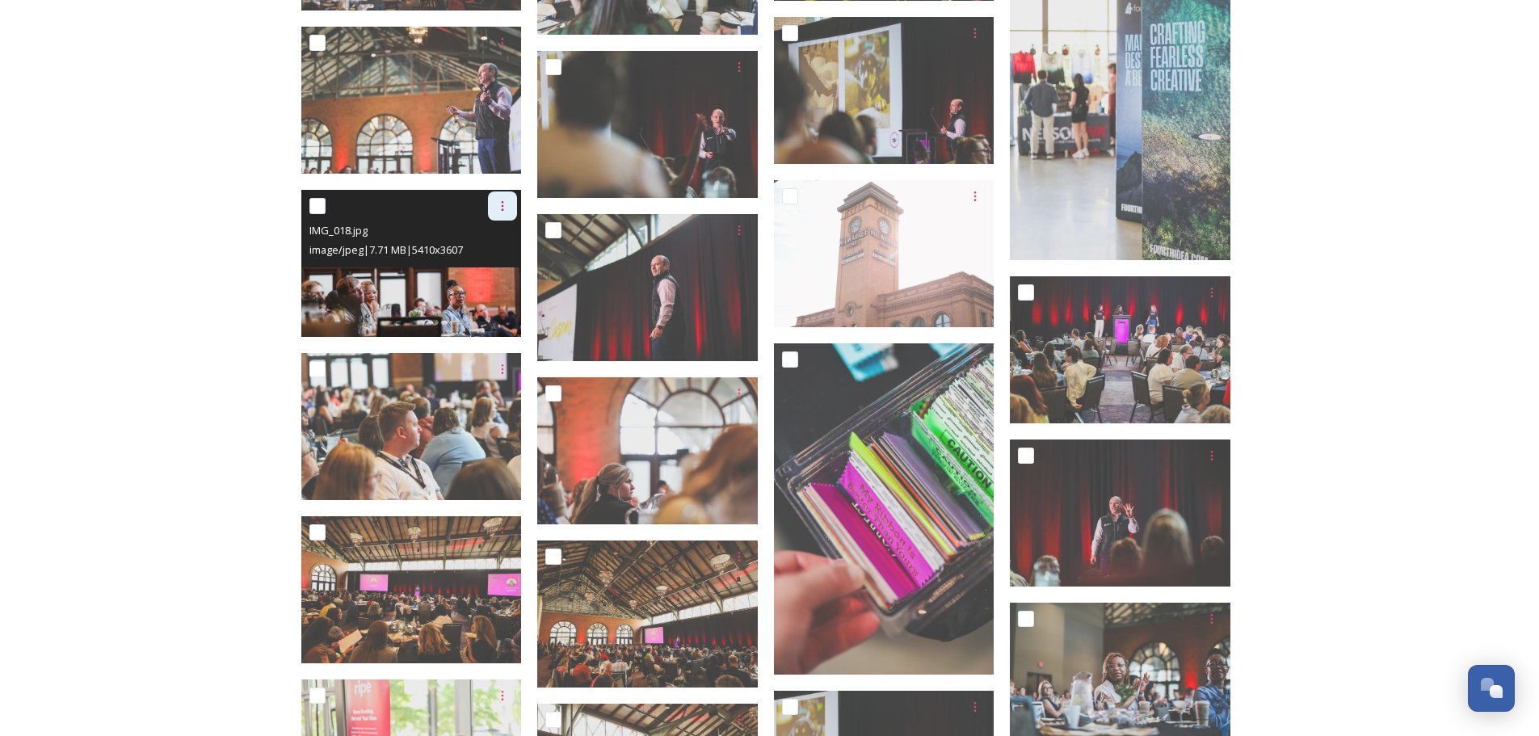
click at [506, 200] on icon at bounding box center [502, 206] width 13 height 13
click at [481, 274] on span "Download" at bounding box center [483, 273] width 49 height 15
click at [477, 288] on img at bounding box center [411, 263] width 221 height 147
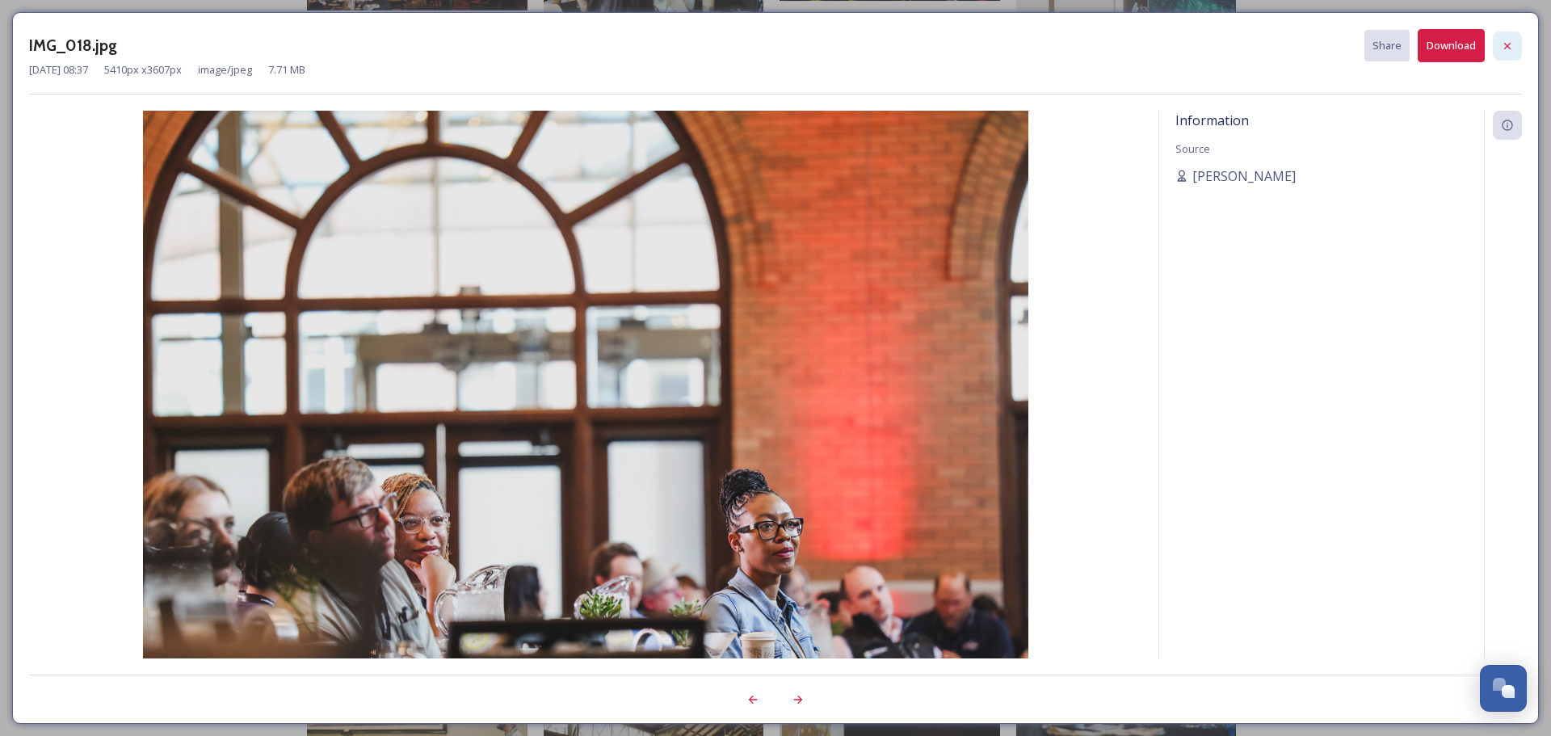
click at [1511, 40] on icon at bounding box center [1507, 46] width 13 height 13
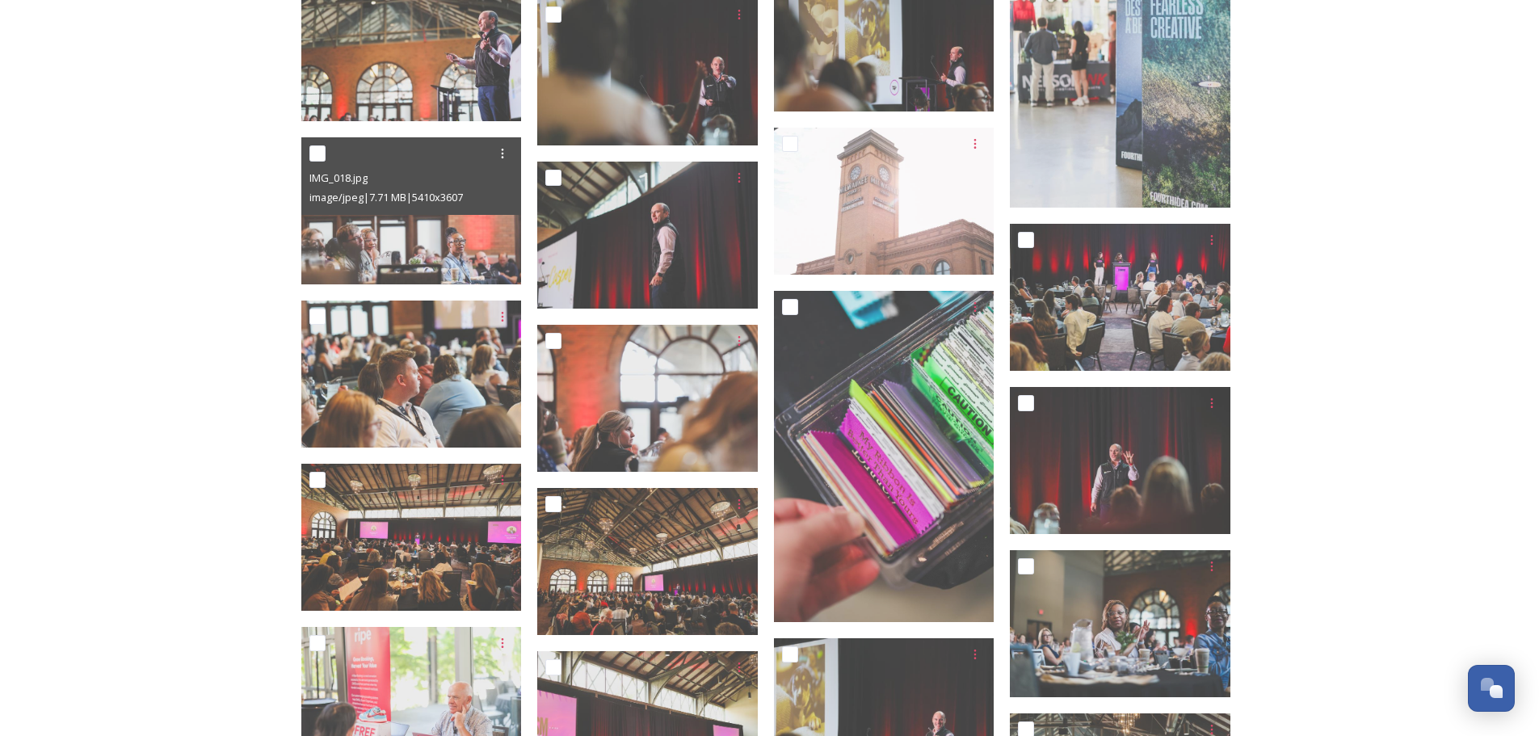
scroll to position [12117, 0]
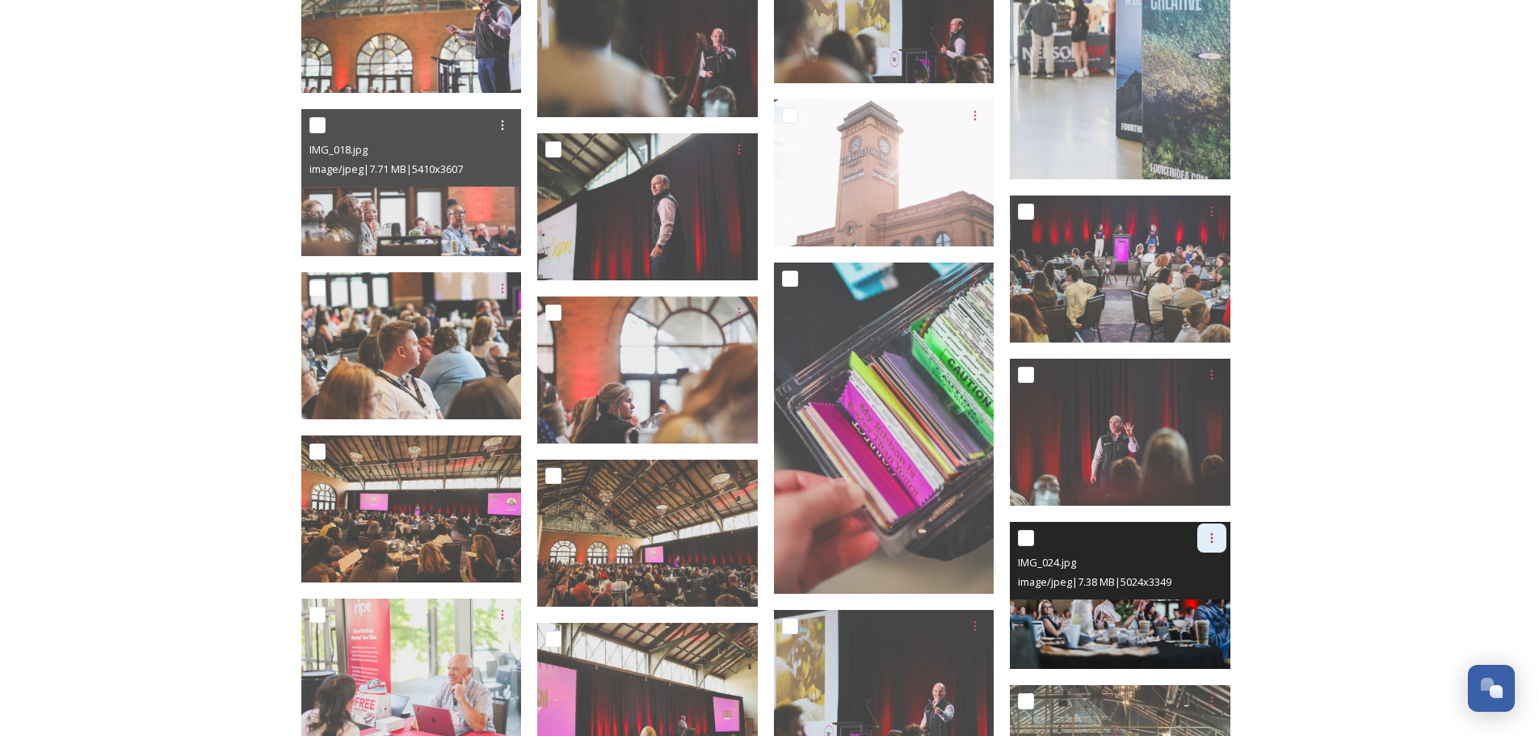
click at [1205, 536] on icon at bounding box center [1211, 538] width 13 height 13
click at [1183, 607] on span "Download" at bounding box center [1192, 604] width 49 height 15
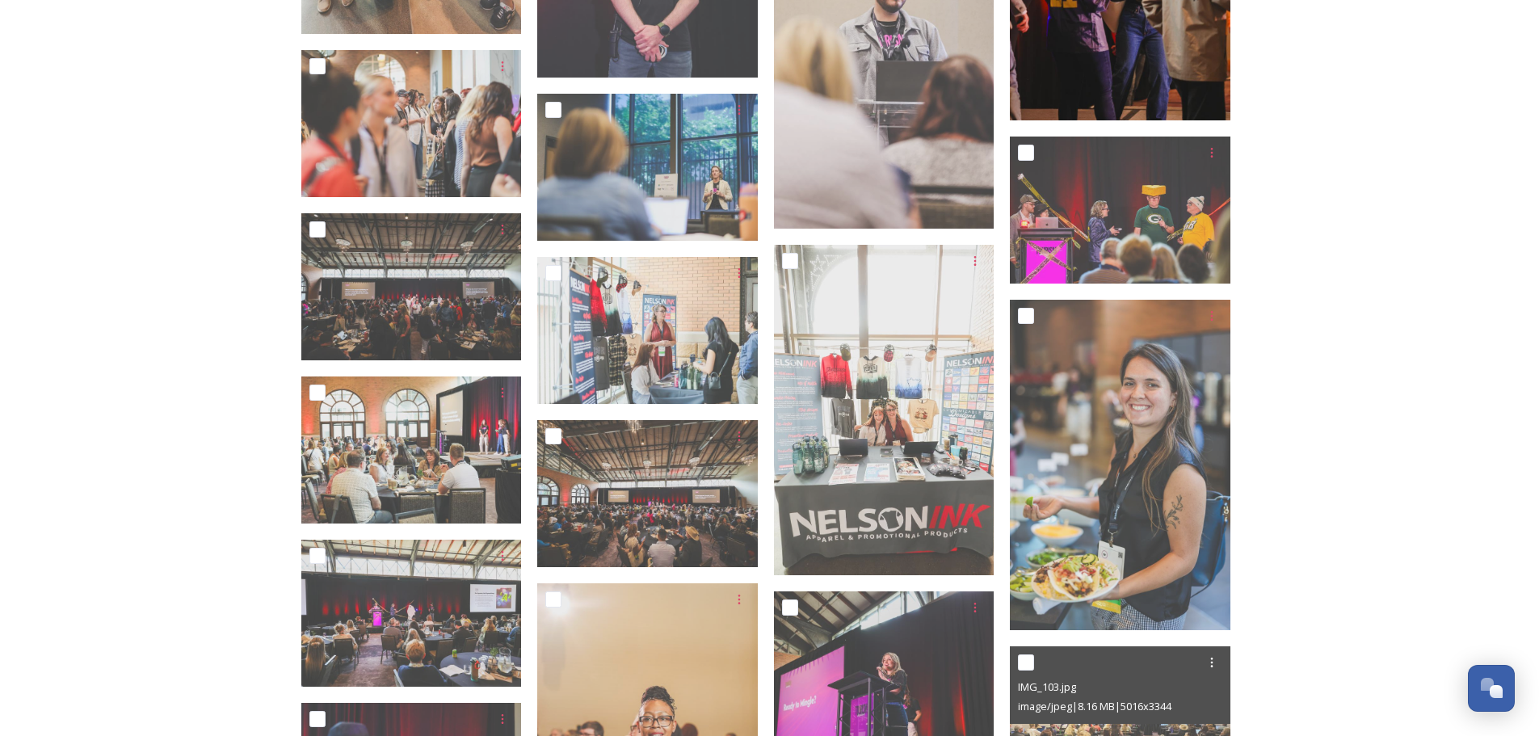
scroll to position [15267, 0]
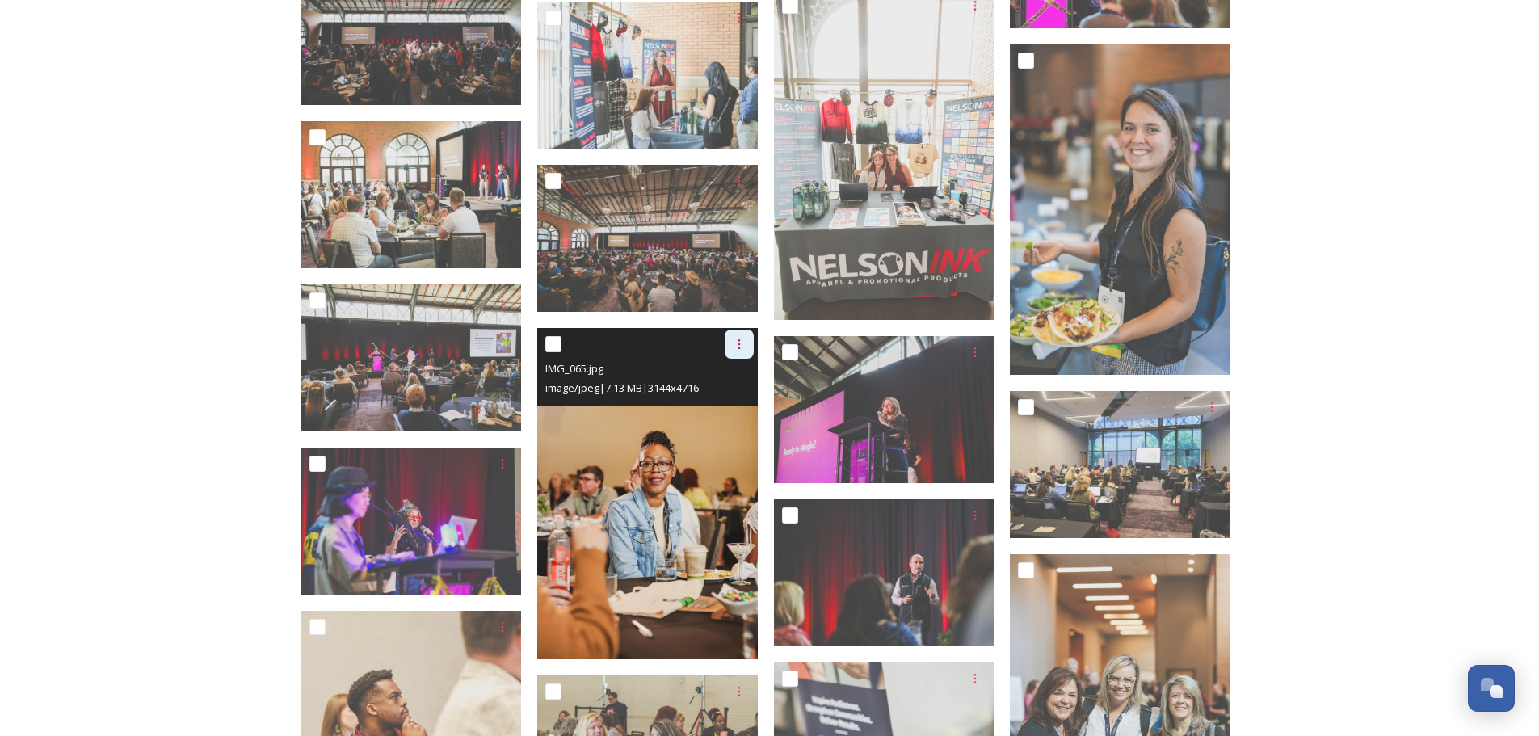
click at [738, 341] on icon at bounding box center [739, 344] width 13 height 13
click at [708, 408] on span "Download" at bounding box center [720, 411] width 49 height 15
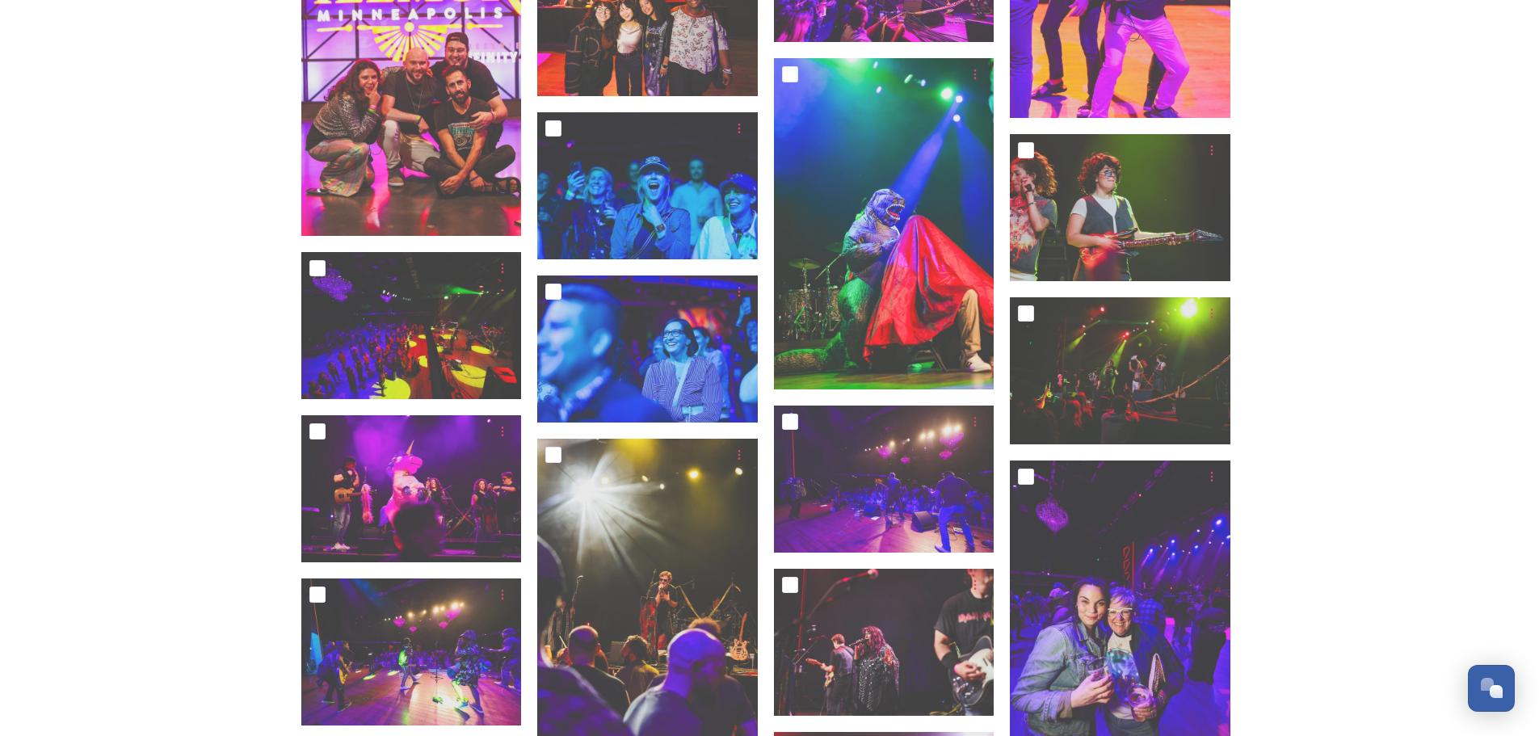
scroll to position [0, 0]
